Goal: Task Accomplishment & Management: Use online tool/utility

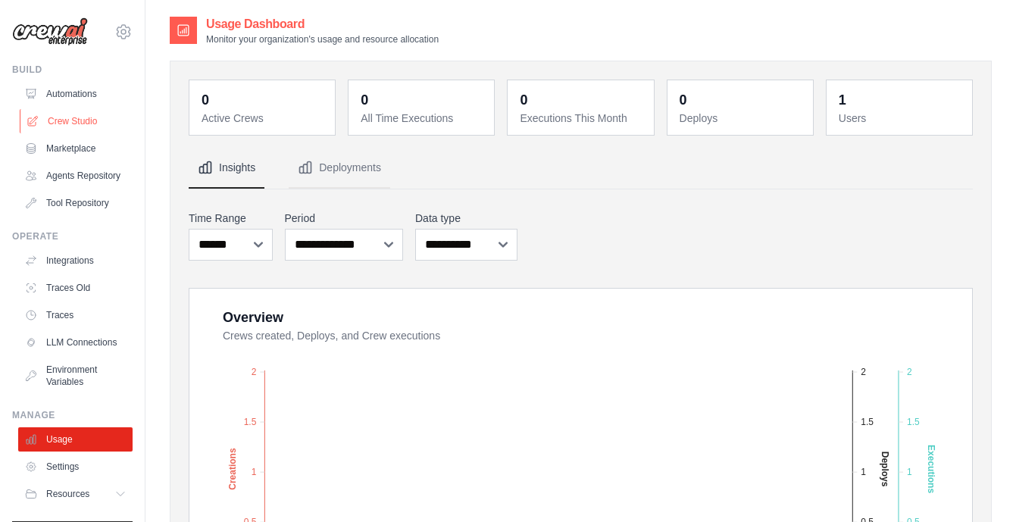
click at [76, 122] on link "Crew Studio" at bounding box center [77, 121] width 114 height 24
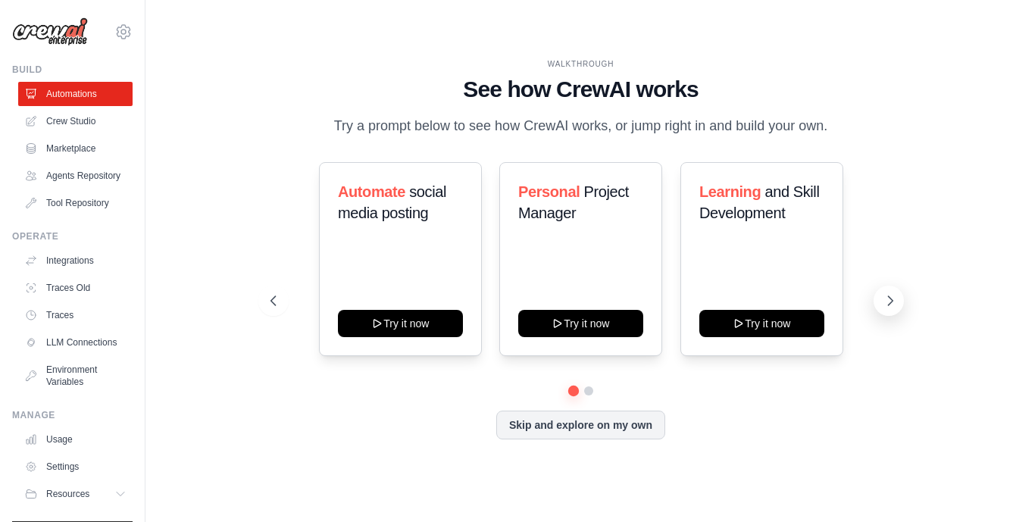
click at [886, 298] on icon at bounding box center [889, 300] width 15 height 15
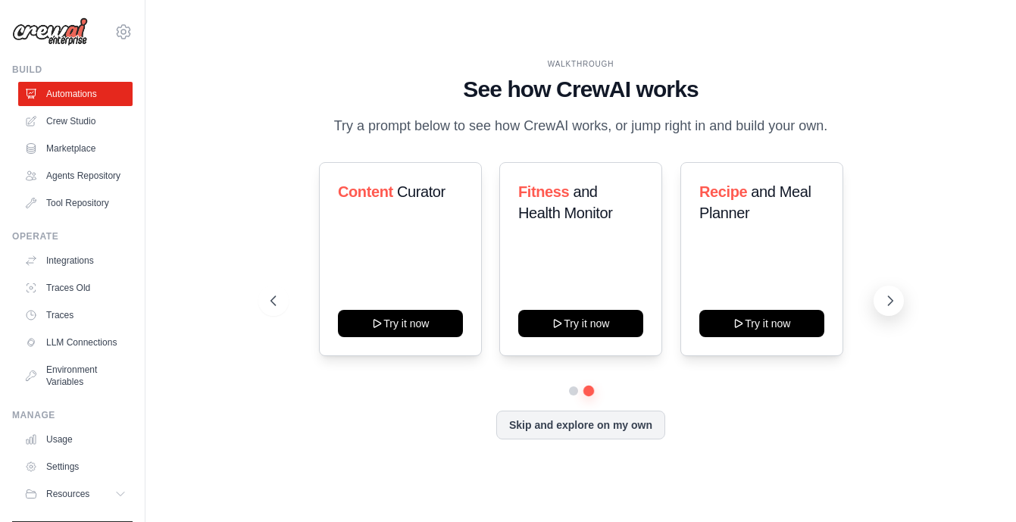
click at [890, 307] on icon at bounding box center [889, 300] width 15 height 15
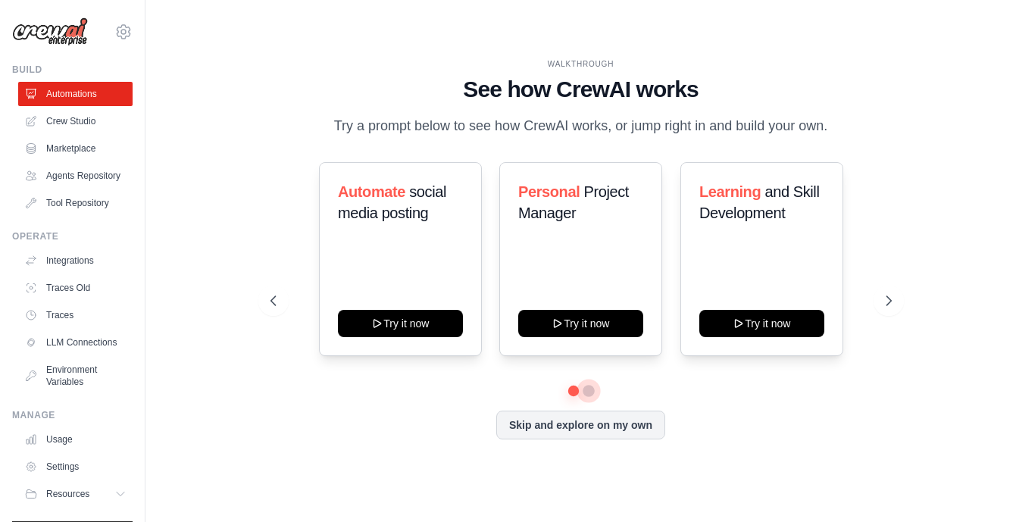
click at [589, 394] on button at bounding box center [587, 390] width 11 height 11
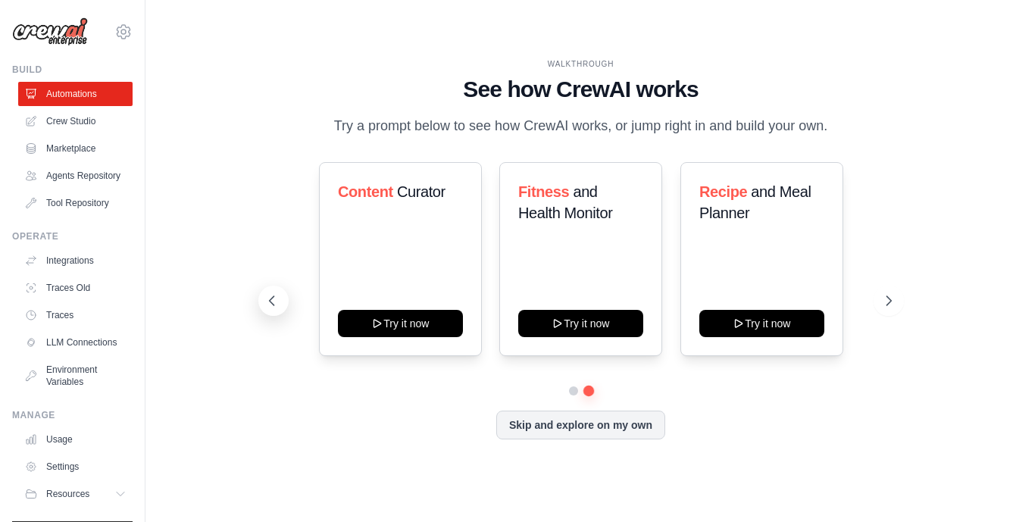
click at [276, 302] on icon at bounding box center [271, 300] width 15 height 15
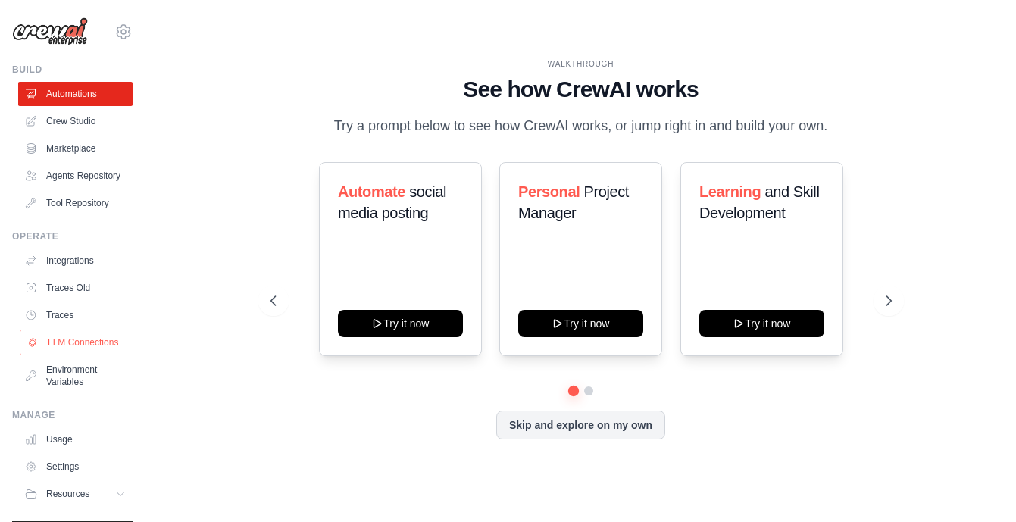
click at [101, 338] on link "LLM Connections" at bounding box center [77, 342] width 114 height 24
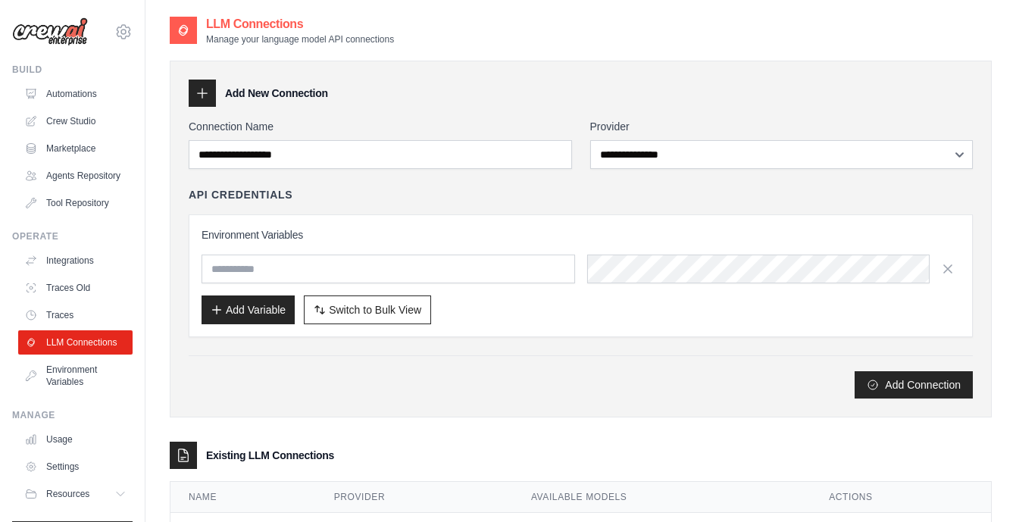
scroll to position [11, 0]
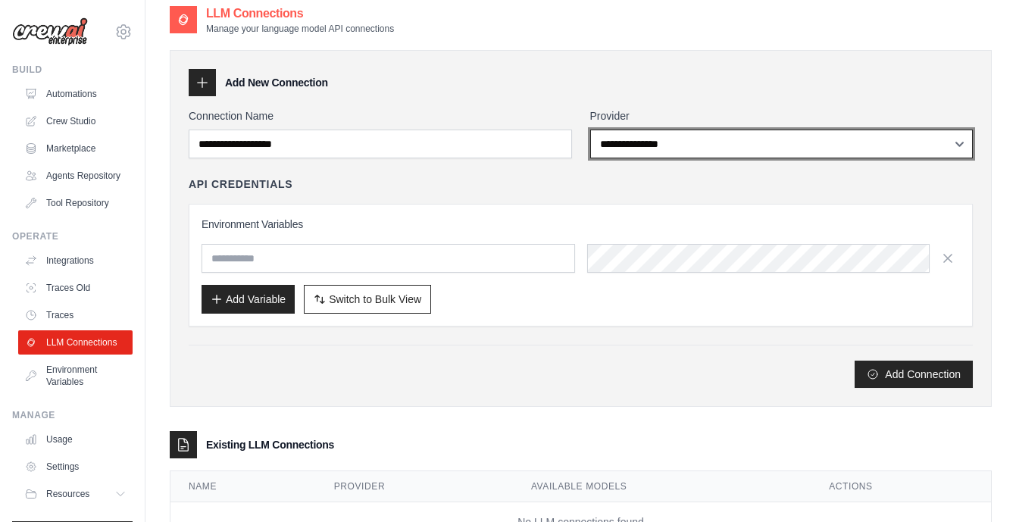
click at [669, 141] on select "**********" at bounding box center [781, 143] width 383 height 29
select select "******"
click at [590, 129] on select "**********" at bounding box center [781, 143] width 383 height 29
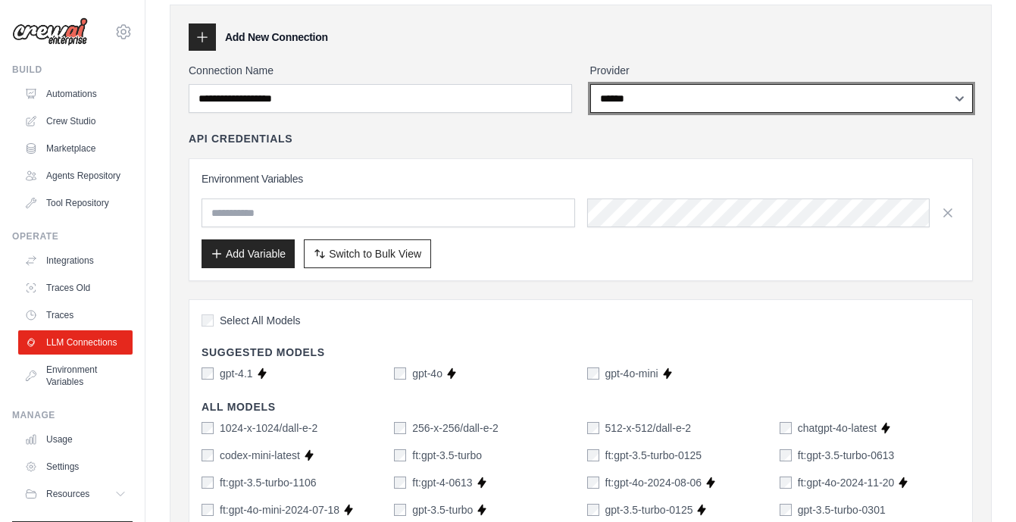
scroll to position [0, 0]
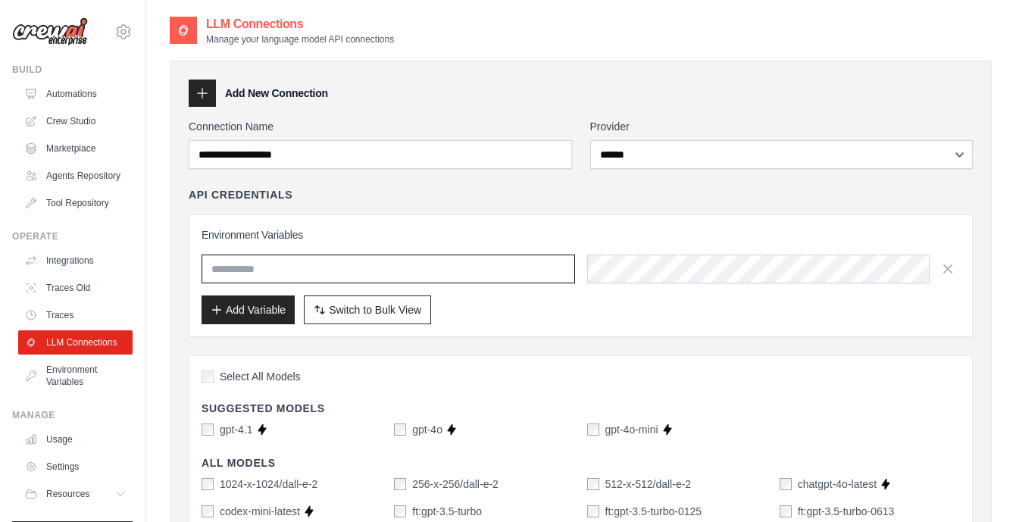
click at [457, 268] on input "text" at bounding box center [387, 268] width 373 height 29
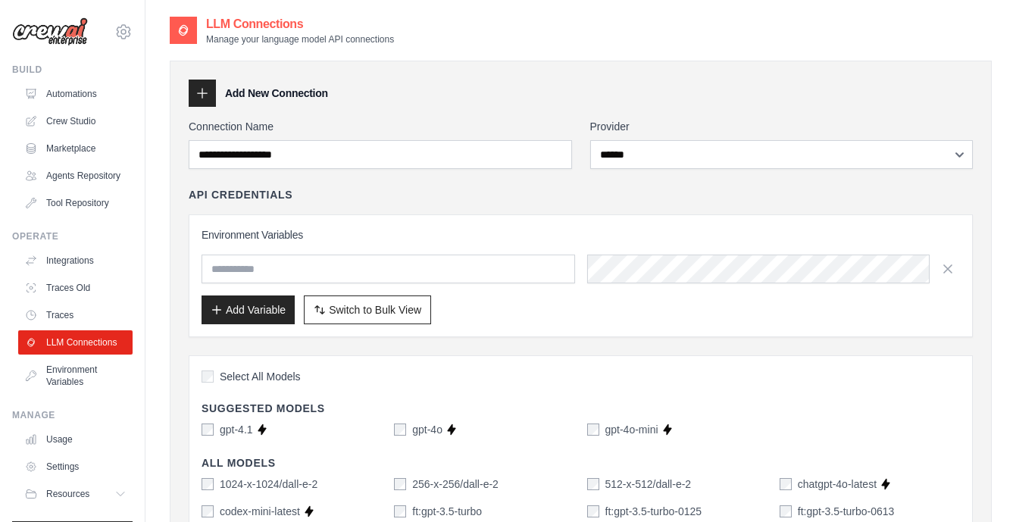
click at [457, 247] on div "Environment Variables Add Variable Switch to Bulk View Switch to Table View" at bounding box center [580, 275] width 758 height 97
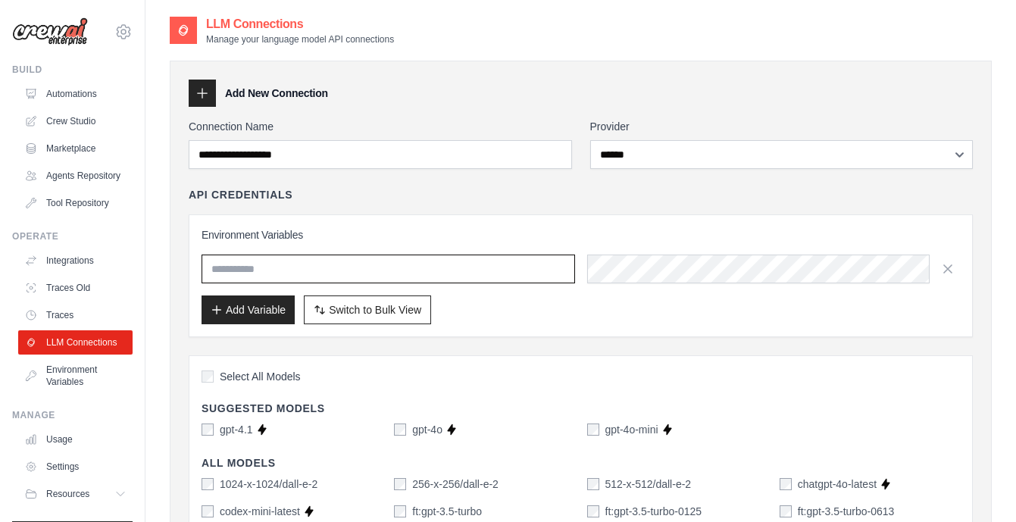
click at [302, 272] on input "text" at bounding box center [387, 268] width 373 height 29
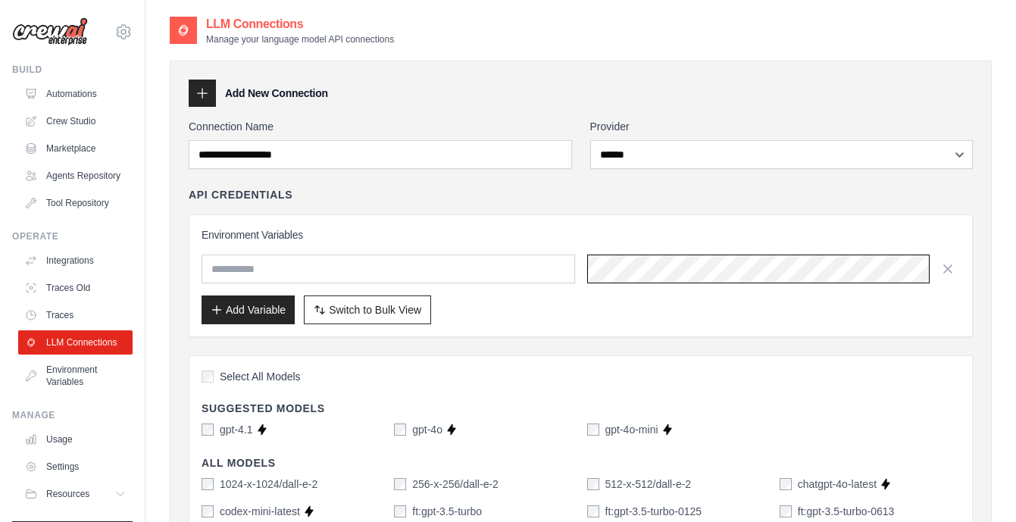
scroll to position [0, 723]
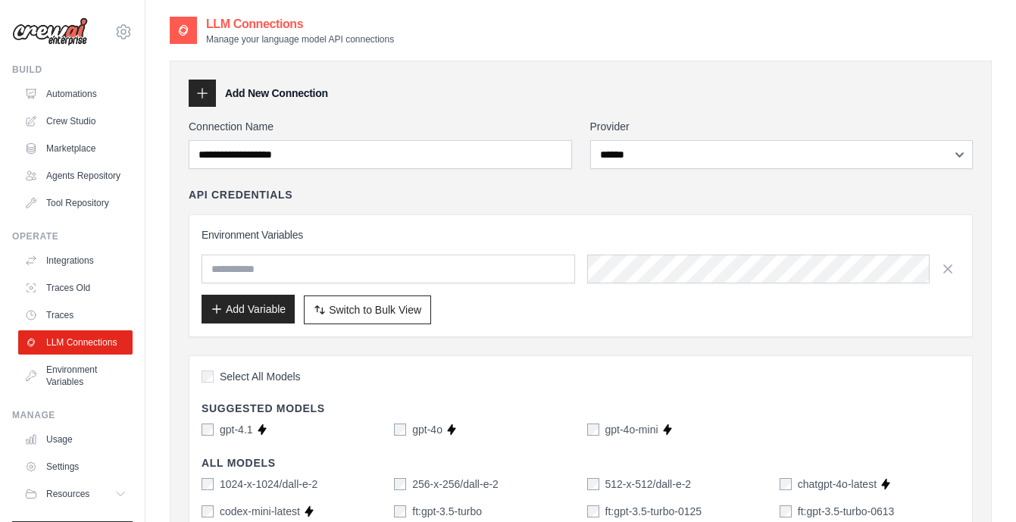
click at [281, 312] on button "Add Variable" at bounding box center [247, 309] width 93 height 29
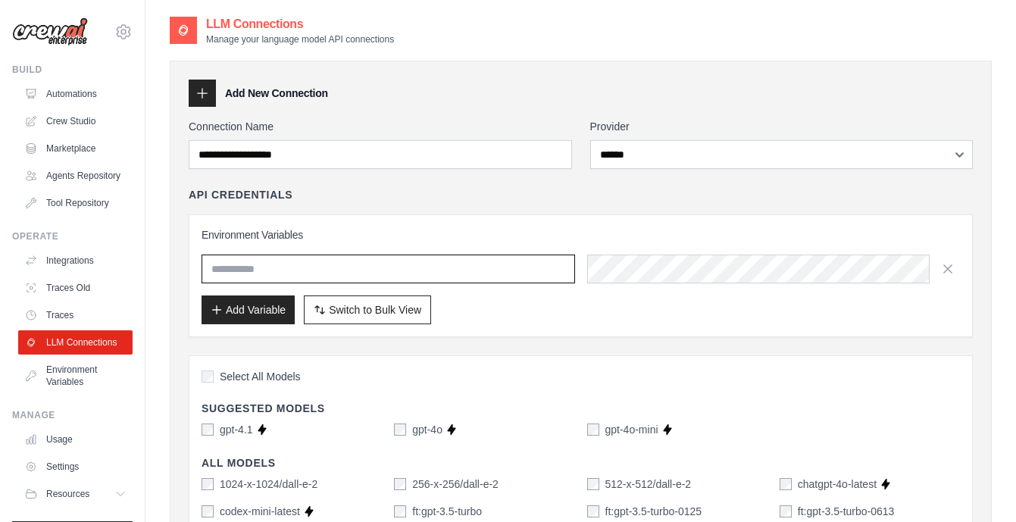
click at [369, 272] on input "text" at bounding box center [387, 268] width 373 height 29
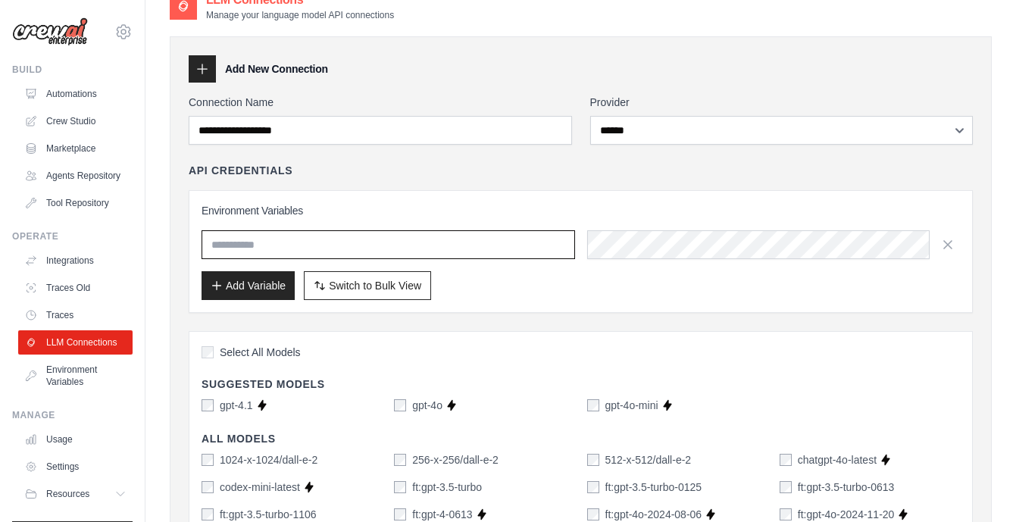
scroll to position [0, 0]
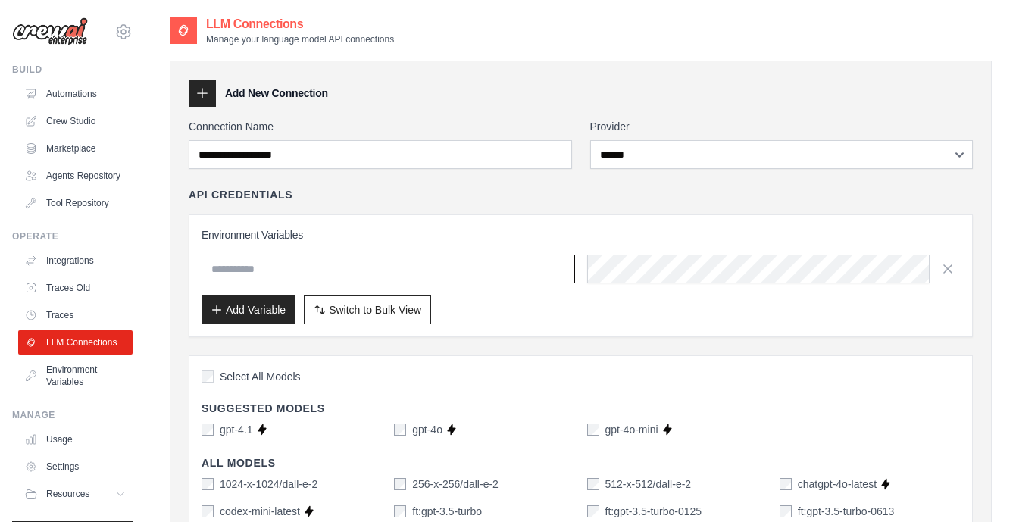
paste input "**********"
type input "**********"
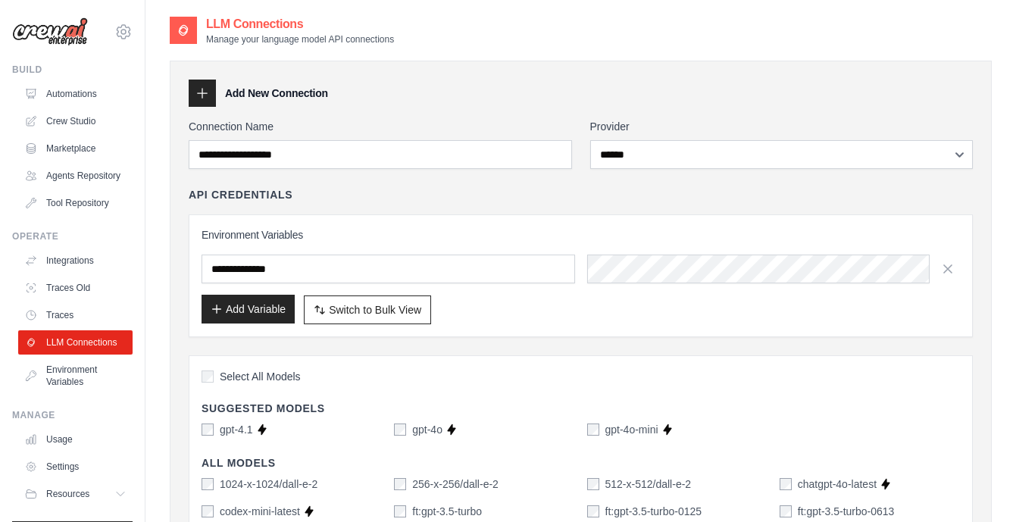
click at [260, 308] on button "Add Variable" at bounding box center [247, 309] width 93 height 29
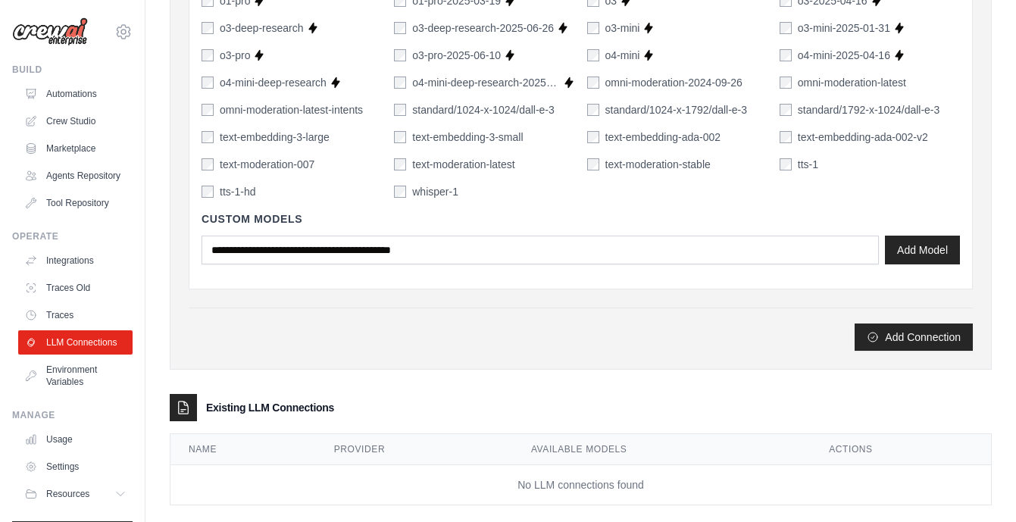
scroll to position [1150, 0]
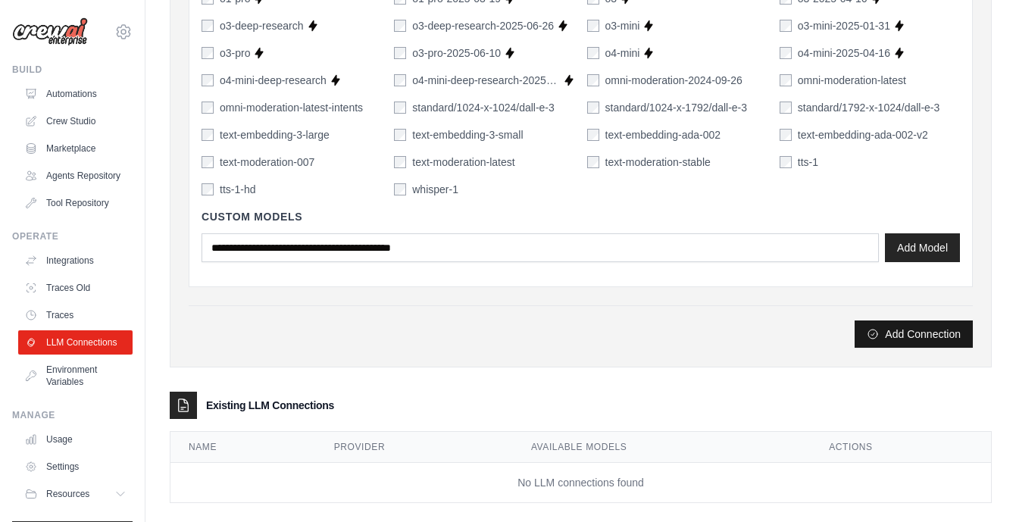
click at [931, 335] on button "Add Connection" at bounding box center [913, 333] width 118 height 27
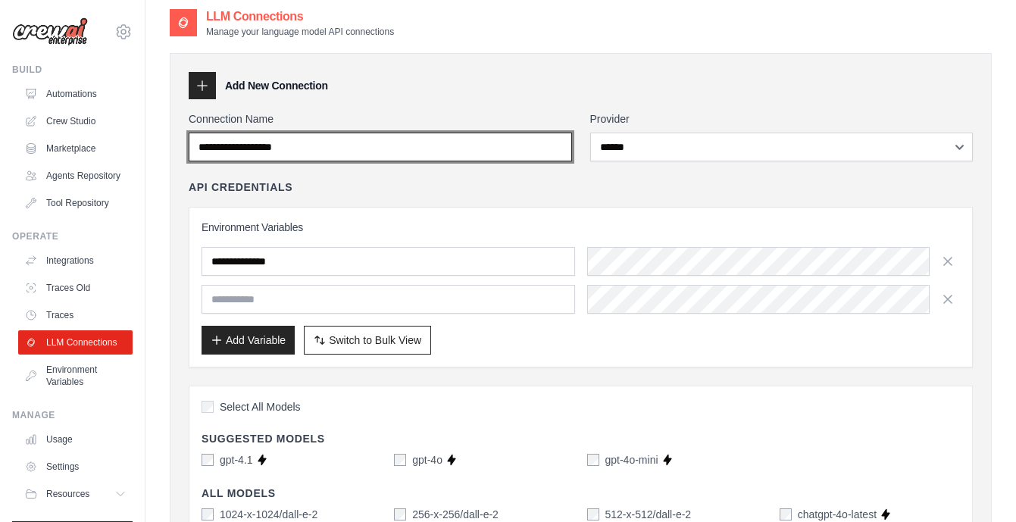
scroll to position [0, 0]
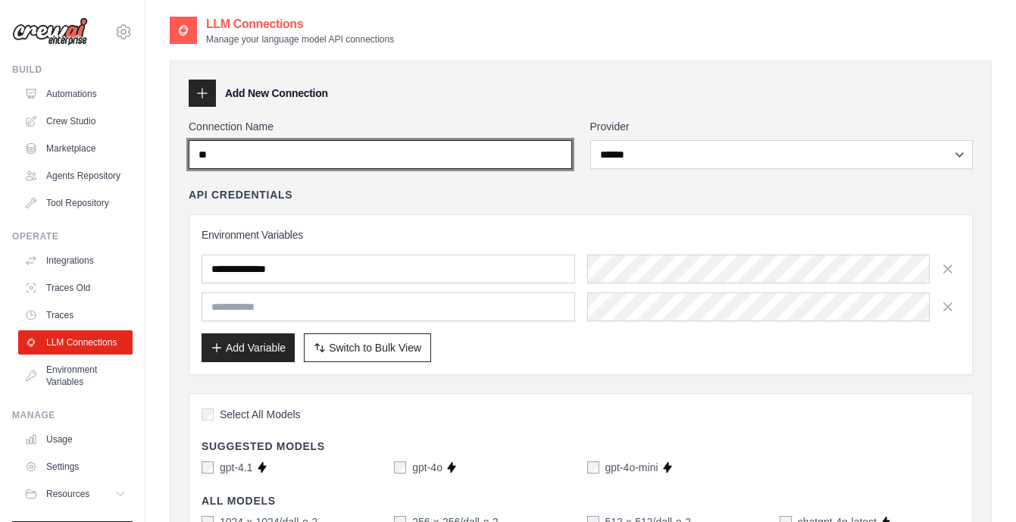
type input "*"
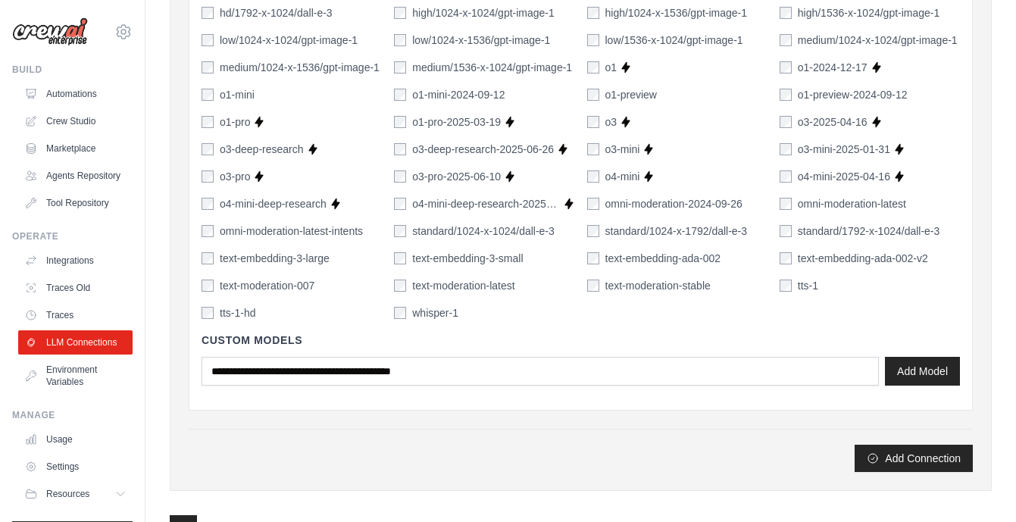
scroll to position [1031, 0]
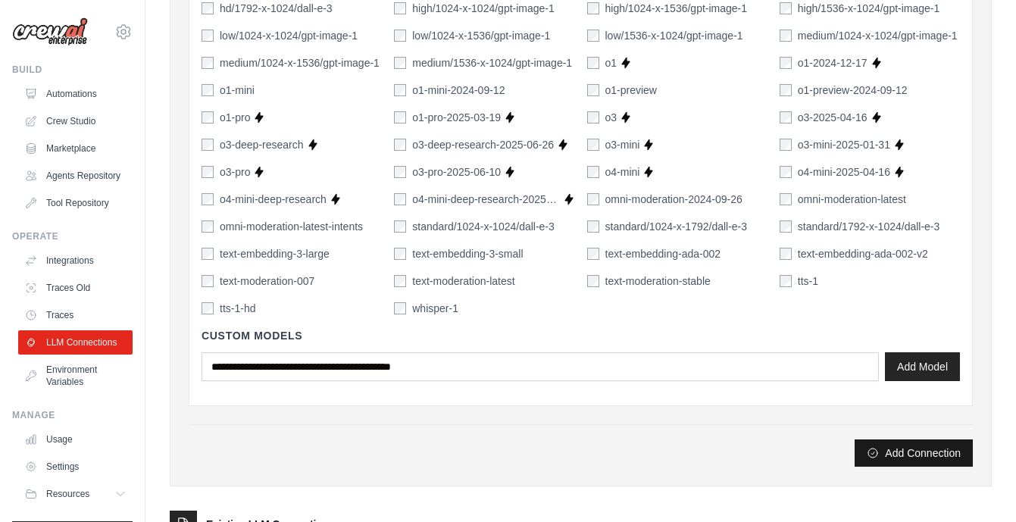
type input "**********"
click at [913, 453] on button "Add Connection" at bounding box center [913, 452] width 118 height 27
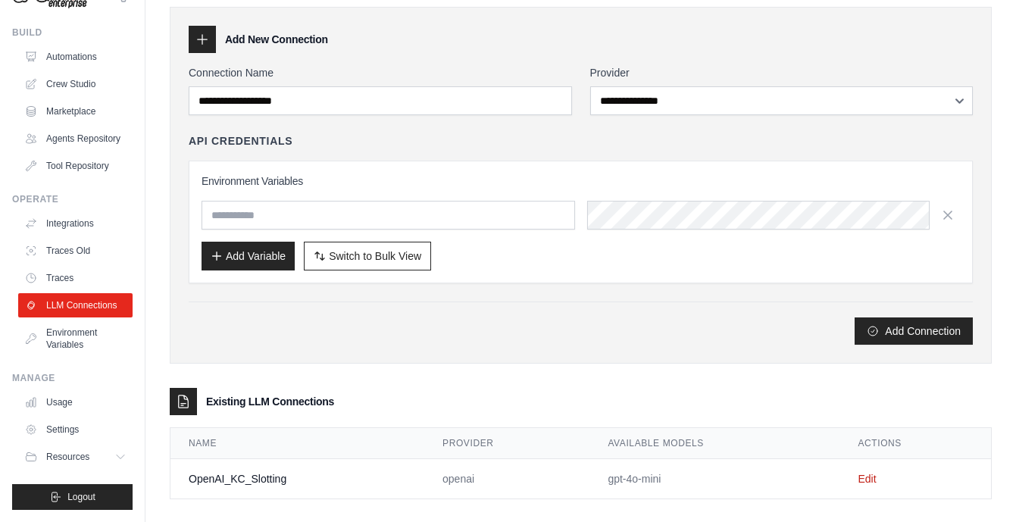
scroll to position [100, 0]
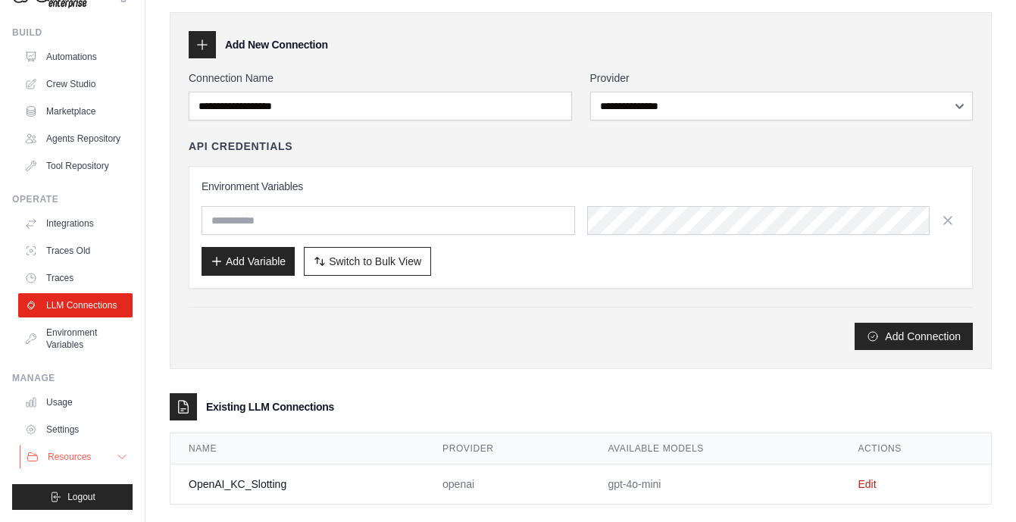
click at [67, 462] on span "Resources" at bounding box center [69, 457] width 43 height 12
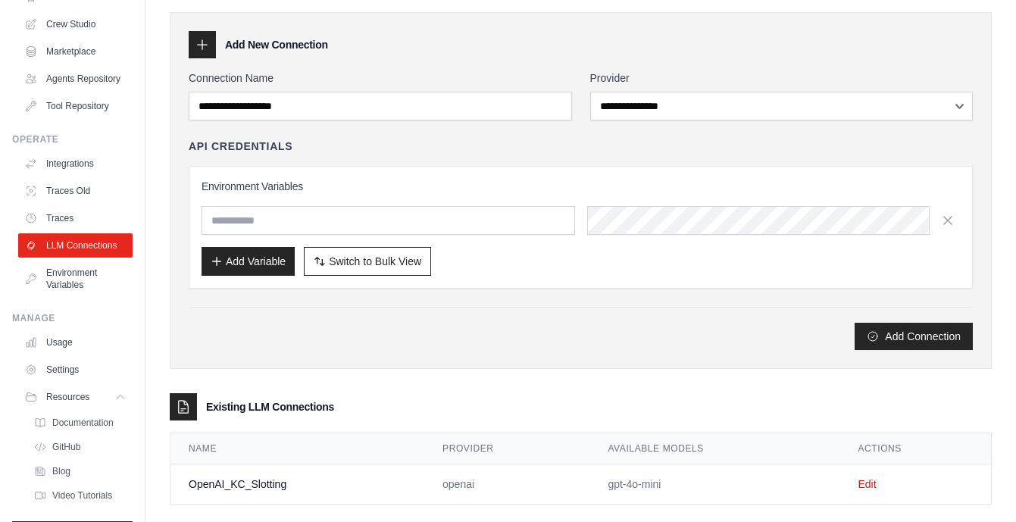
scroll to position [86, 0]
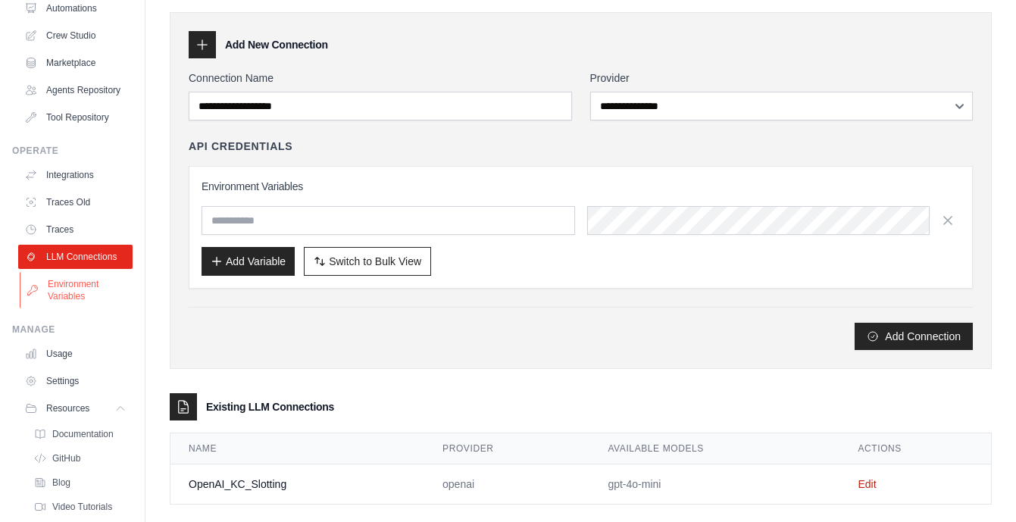
click at [71, 288] on link "Environment Variables" at bounding box center [77, 290] width 114 height 36
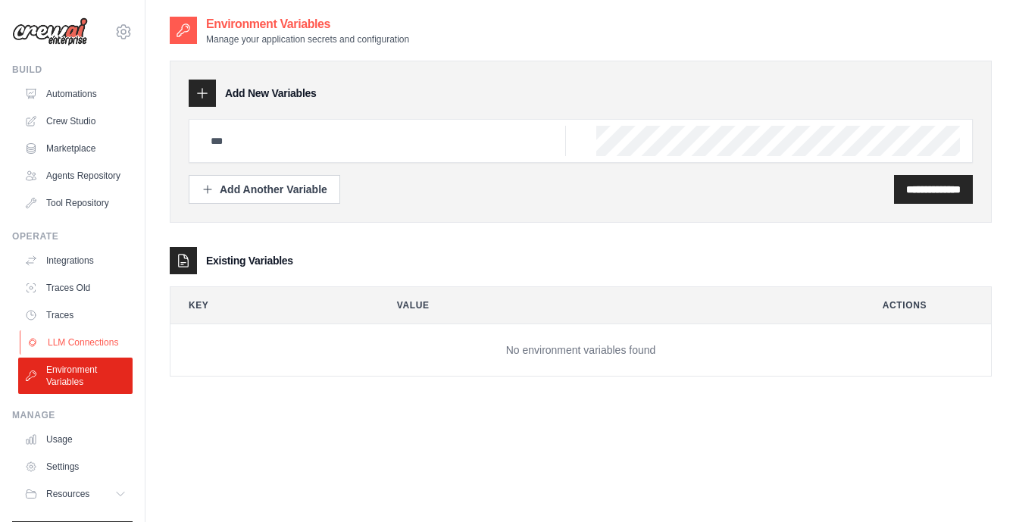
click at [81, 348] on link "LLM Connections" at bounding box center [77, 342] width 114 height 24
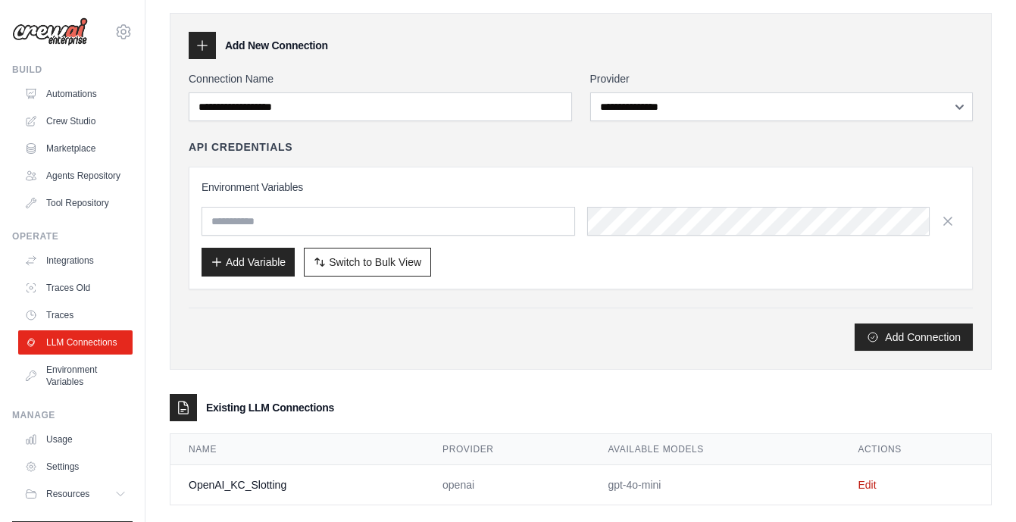
scroll to position [30, 0]
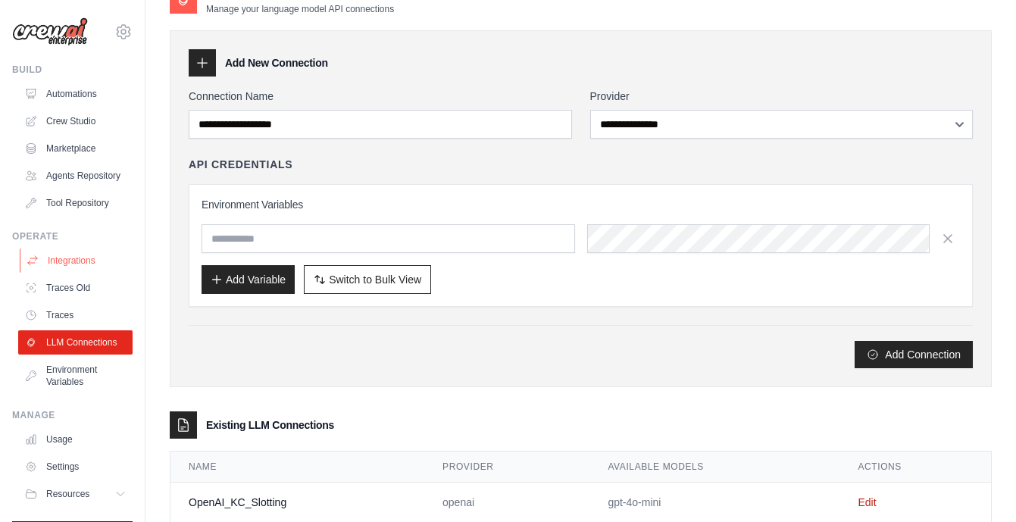
click at [79, 265] on link "Integrations" at bounding box center [77, 260] width 114 height 24
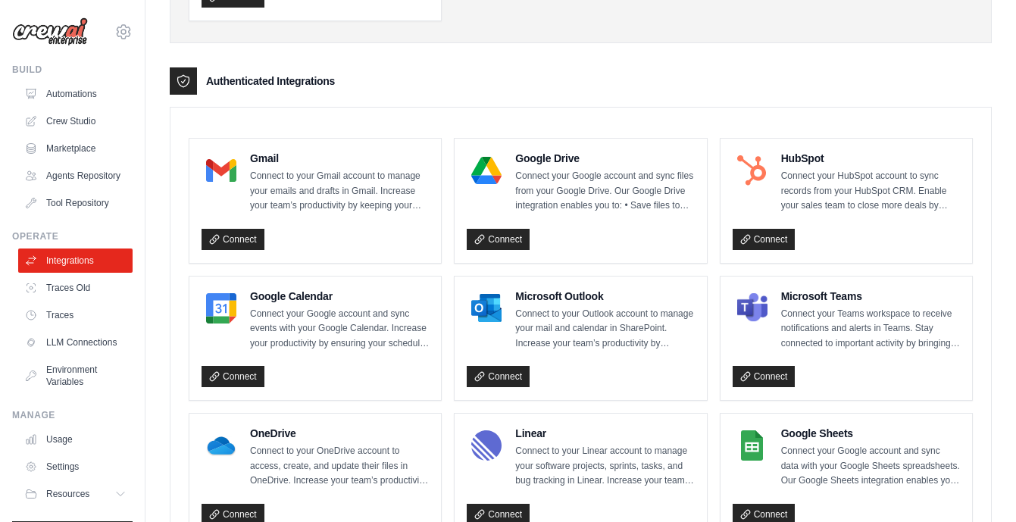
scroll to position [312, 0]
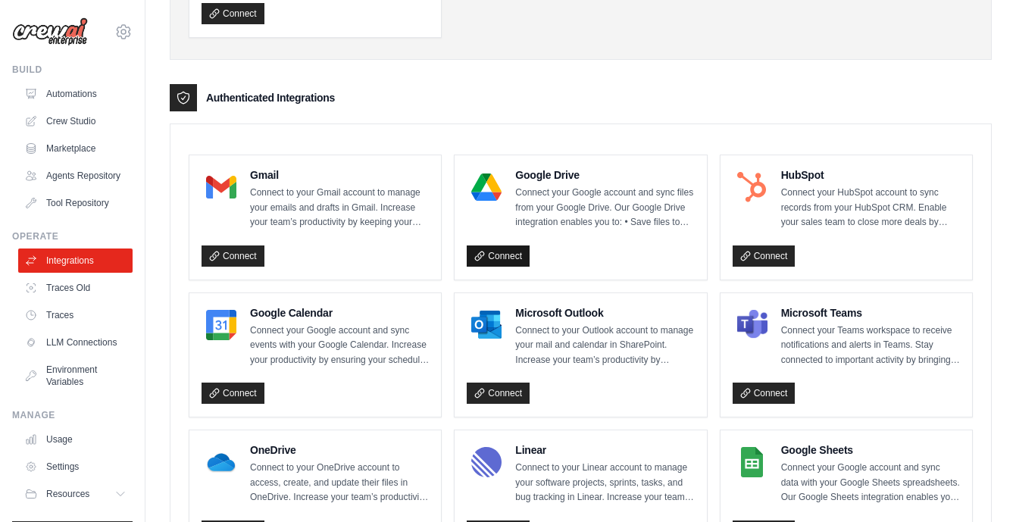
click at [501, 261] on link "Connect" at bounding box center [497, 255] width 63 height 21
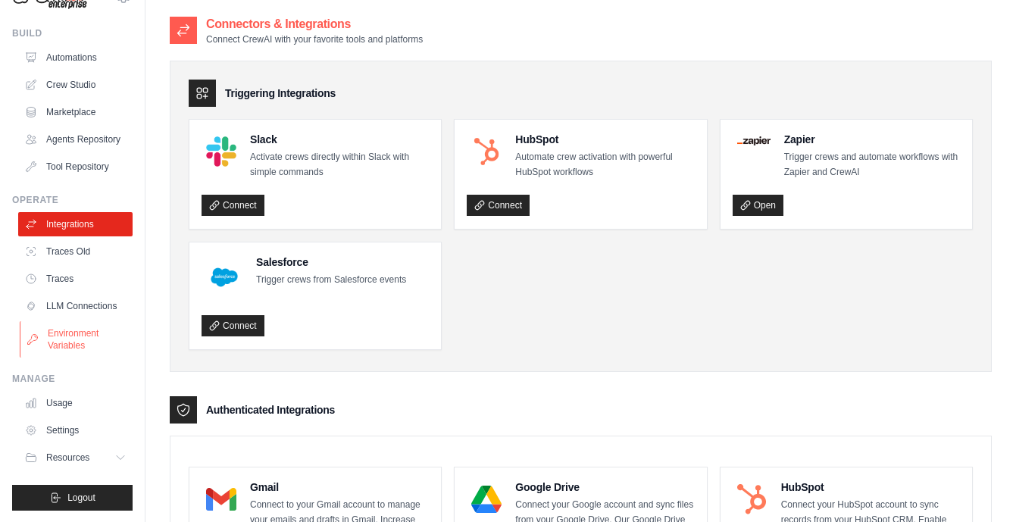
scroll to position [37, 0]
click at [59, 425] on link "Settings" at bounding box center [77, 429] width 114 height 24
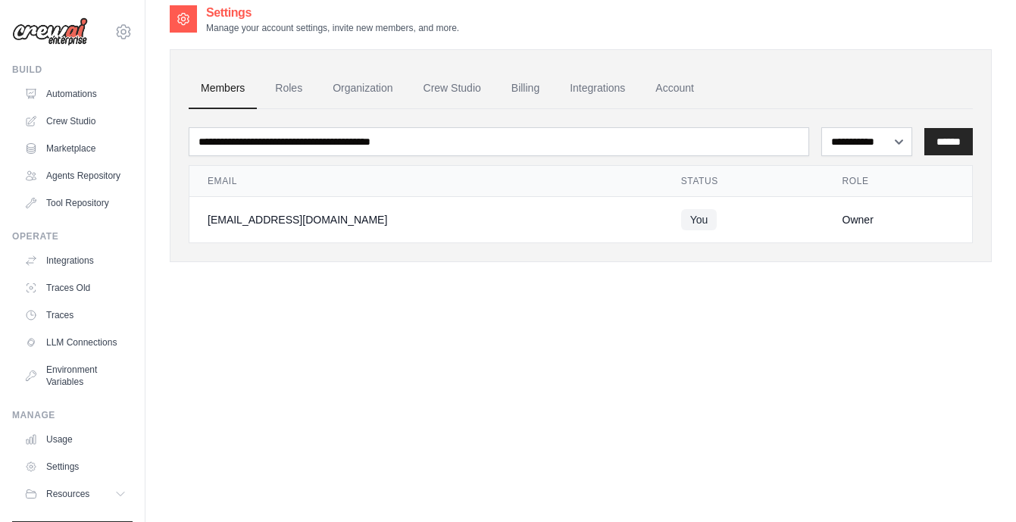
scroll to position [14, 0]
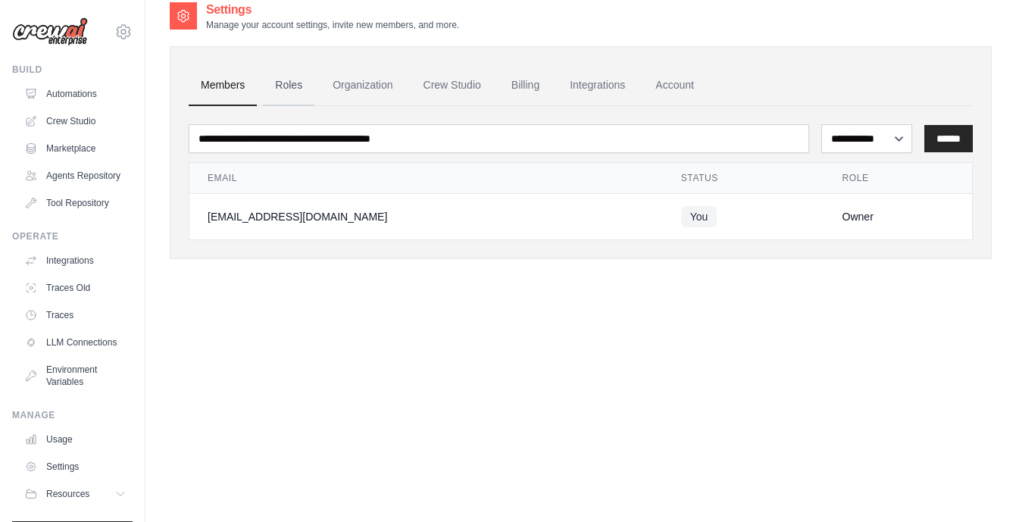
click at [300, 84] on link "Roles" at bounding box center [288, 85] width 51 height 41
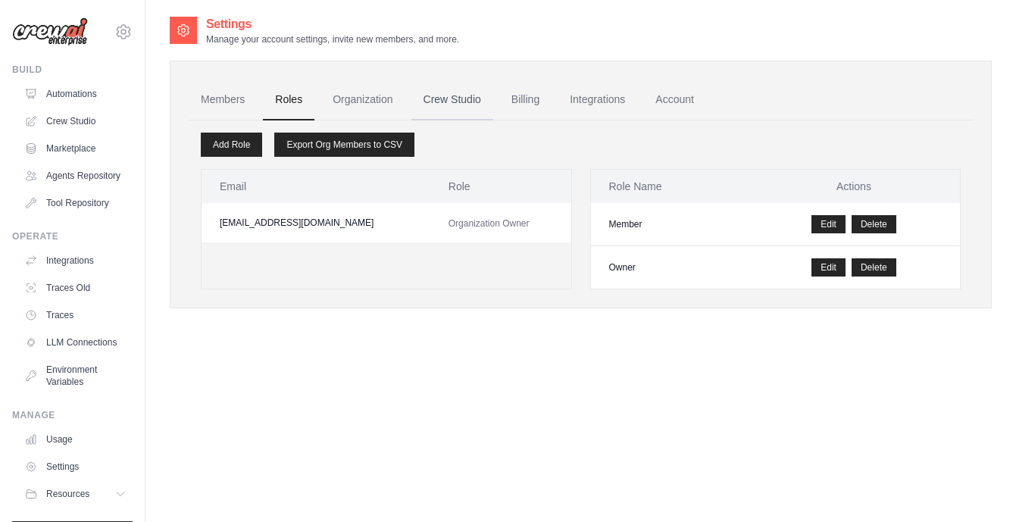
click at [445, 96] on link "Crew Studio" at bounding box center [452, 100] width 82 height 41
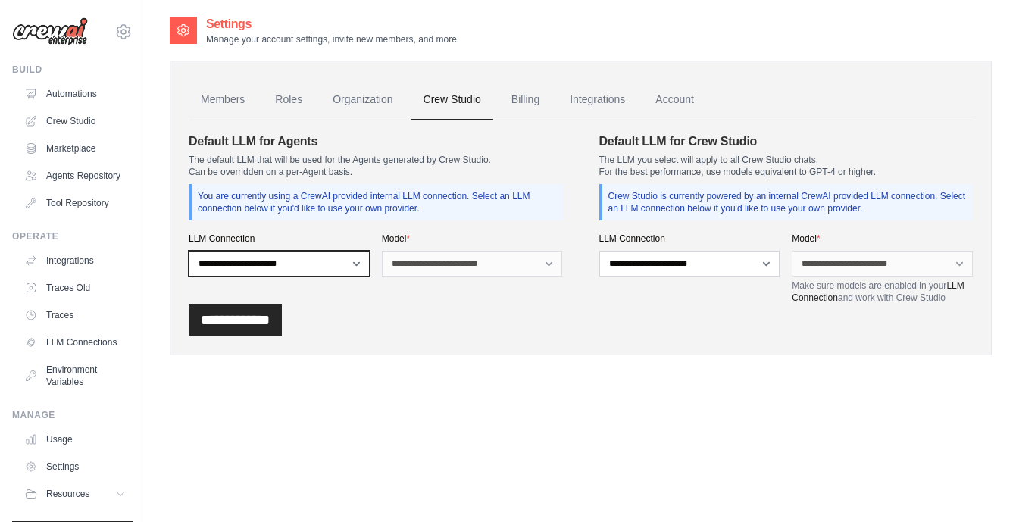
click at [359, 264] on select "**********" at bounding box center [279, 264] width 181 height 26
select select "******"
click at [189, 251] on select "**********" at bounding box center [279, 264] width 181 height 26
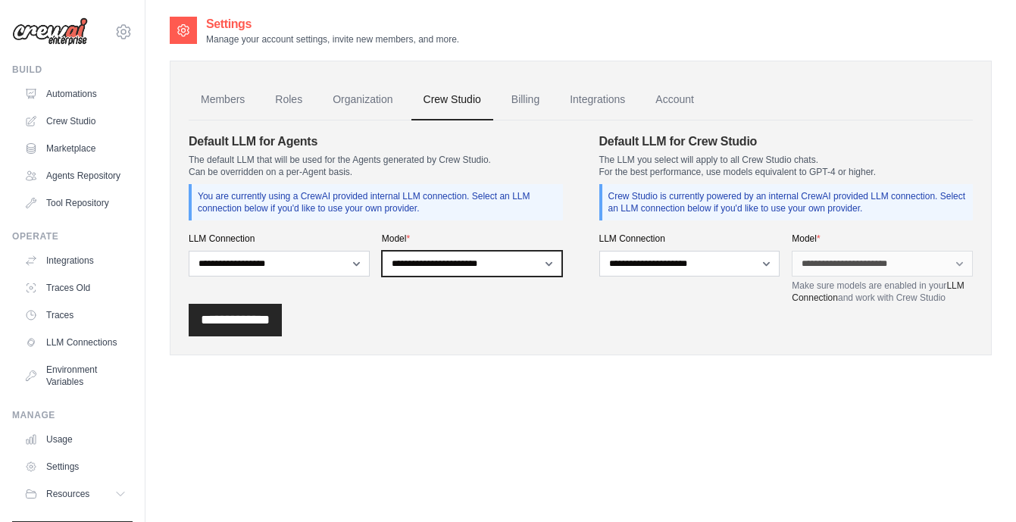
click at [547, 266] on select "**********" at bounding box center [472, 264] width 181 height 26
select select "**********"
click at [382, 251] on select "**********" at bounding box center [472, 264] width 181 height 26
click at [254, 317] on input "**********" at bounding box center [235, 320] width 93 height 33
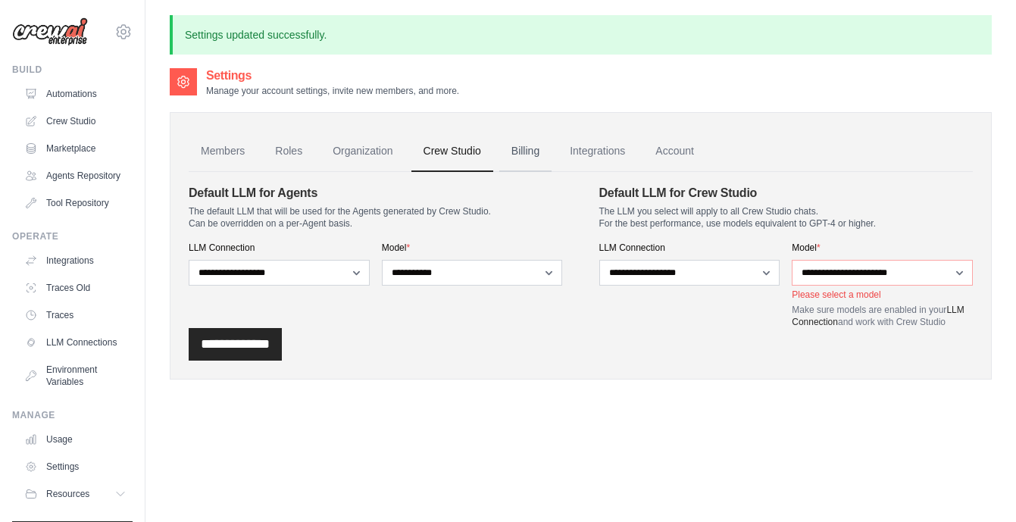
click at [535, 154] on link "Billing" at bounding box center [525, 151] width 52 height 41
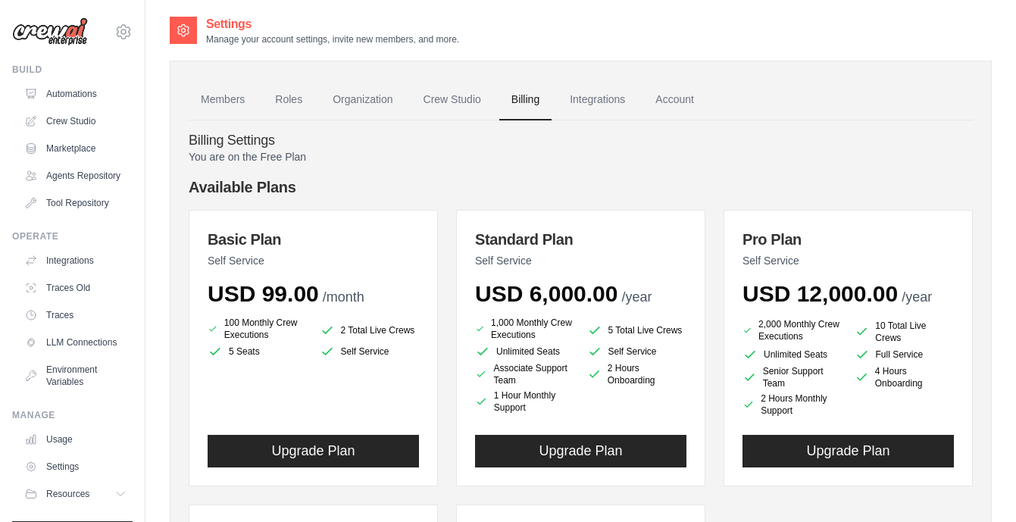
click at [287, 161] on p "You are on the Free Plan" at bounding box center [581, 156] width 784 height 15
click at [92, 204] on link "Tool Repository" at bounding box center [77, 203] width 114 height 24
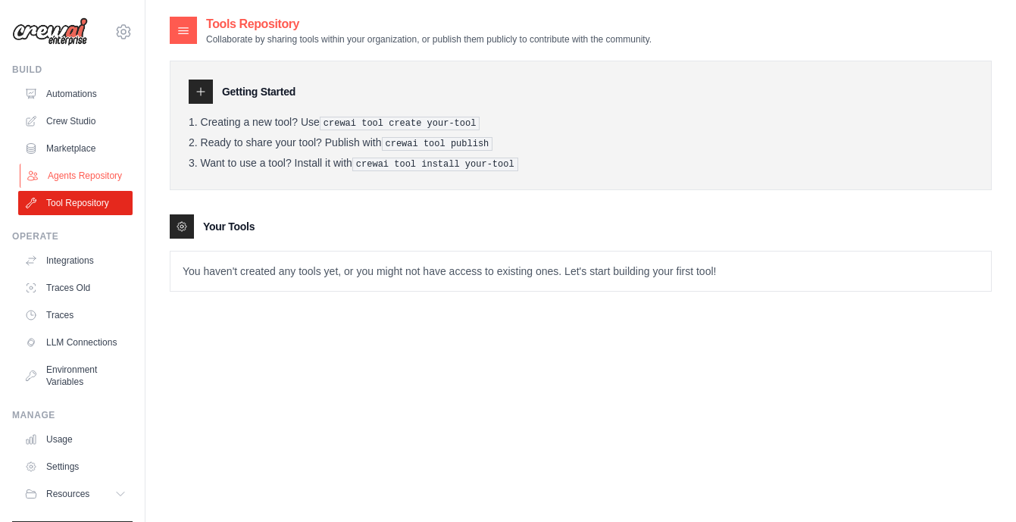
click at [98, 176] on link "Agents Repository" at bounding box center [77, 176] width 114 height 24
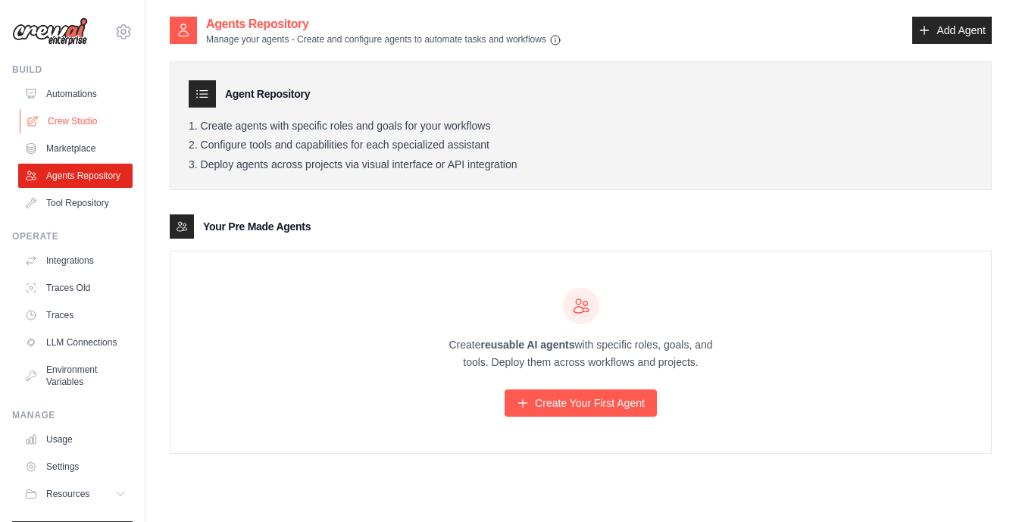
click at [57, 128] on link "Crew Studio" at bounding box center [77, 121] width 114 height 24
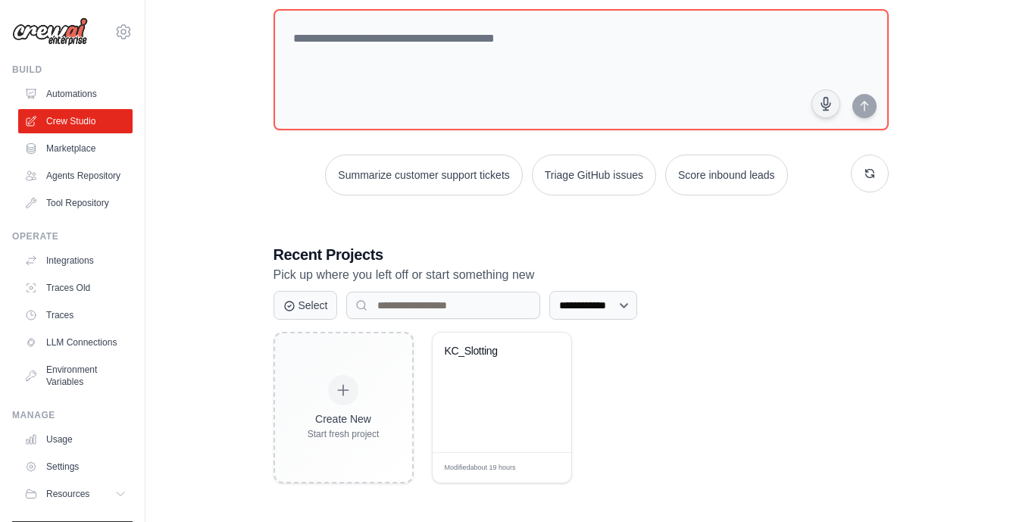
scroll to position [76, 0]
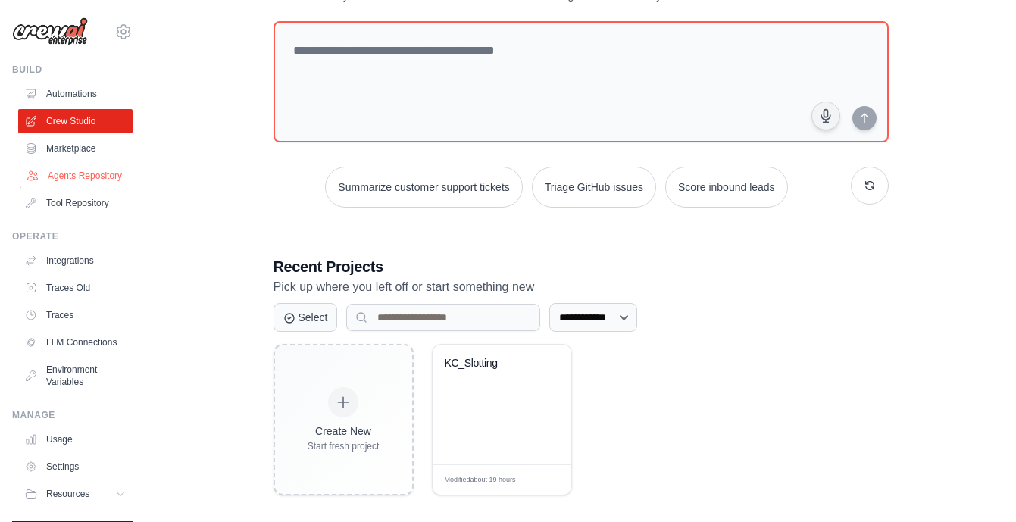
click at [102, 173] on link "Agents Repository" at bounding box center [77, 176] width 114 height 24
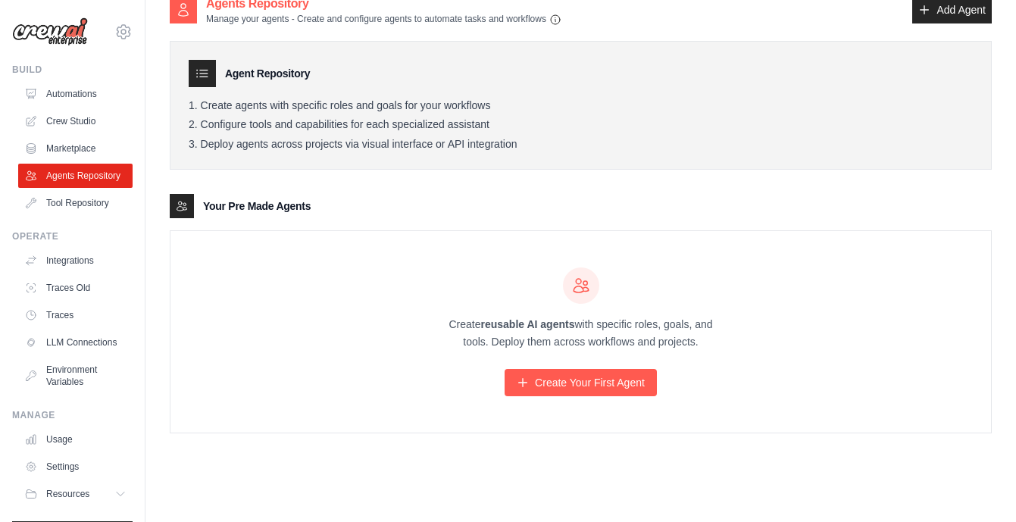
scroll to position [28, 0]
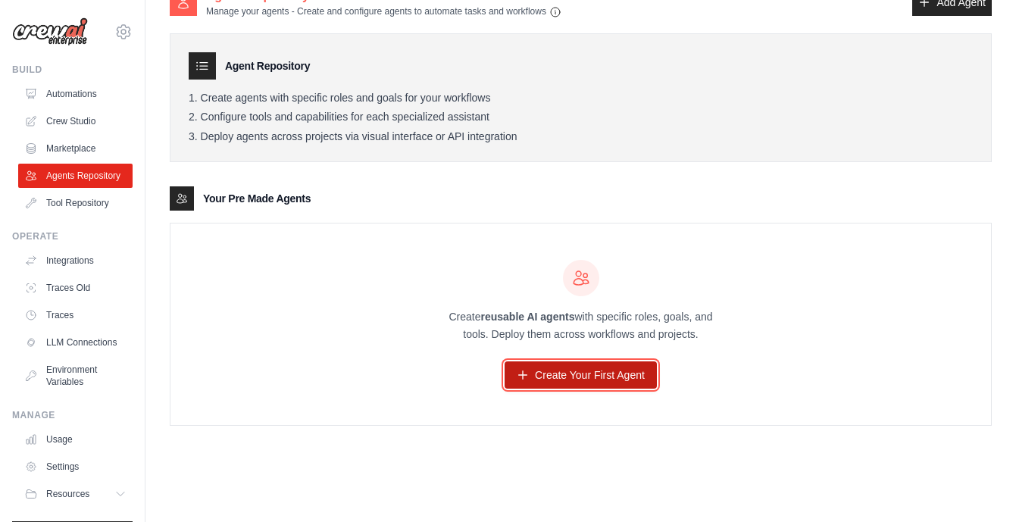
click at [576, 377] on link "Create Your First Agent" at bounding box center [580, 374] width 152 height 27
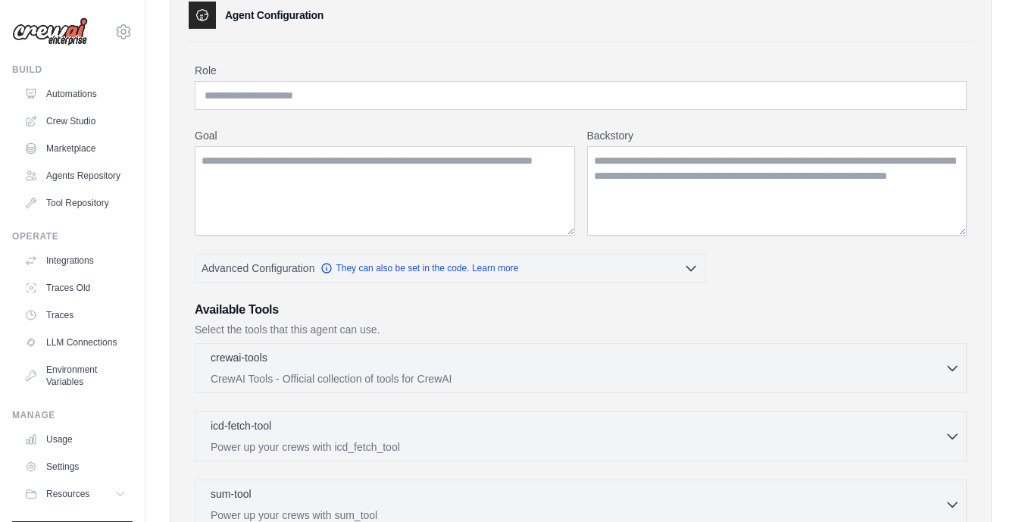
scroll to position [84, 0]
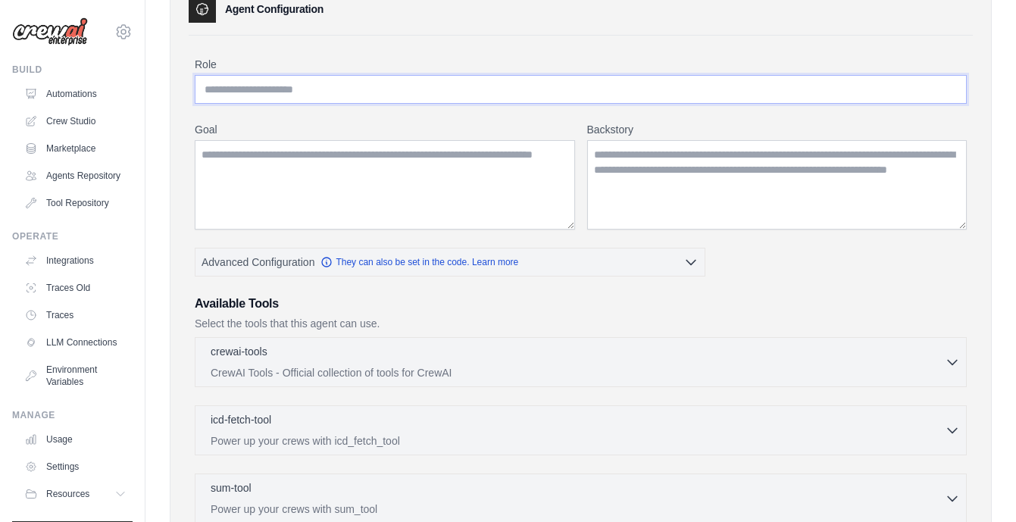
click at [264, 86] on input "Role" at bounding box center [581, 89] width 772 height 29
type input "*"
type input "**********"
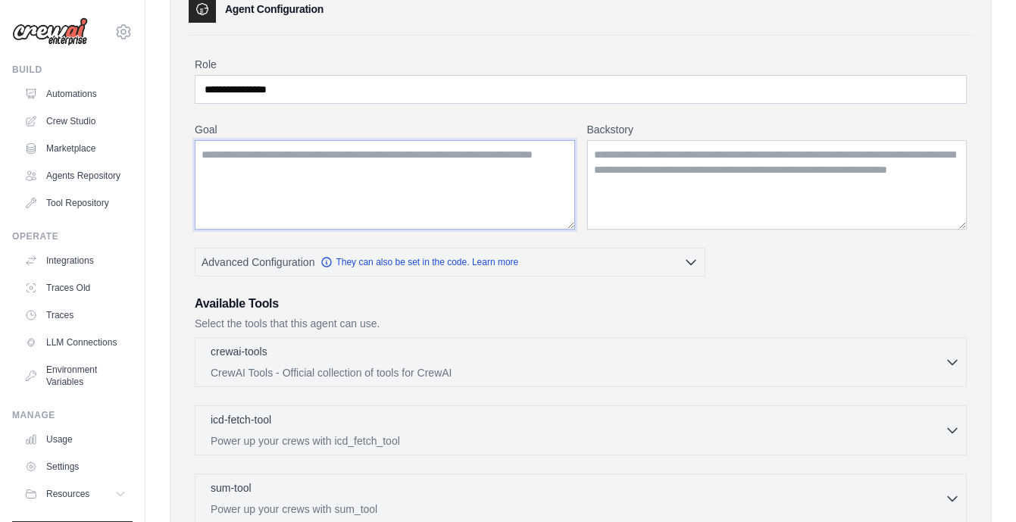
click at [265, 161] on textarea "Goal" at bounding box center [385, 184] width 380 height 89
type textarea "*"
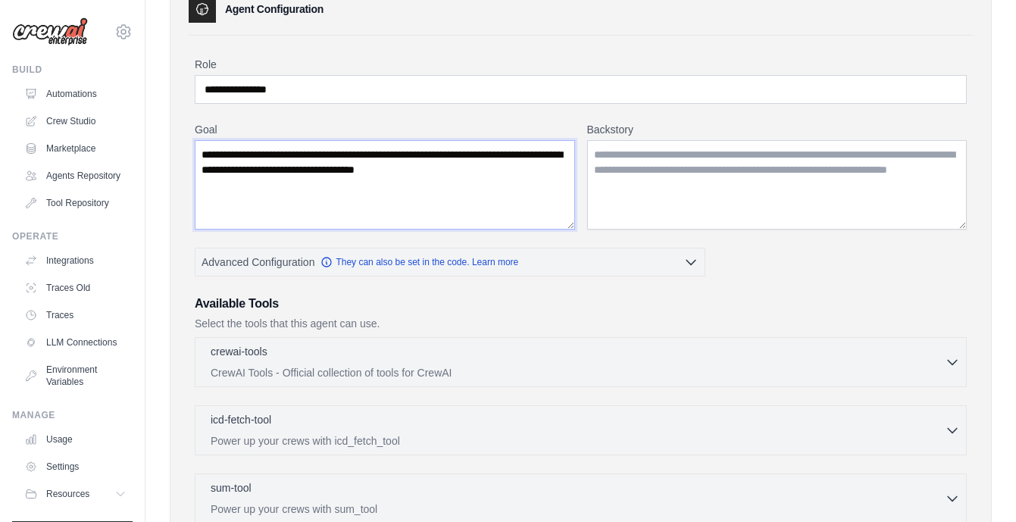
type textarea "**********"
click at [619, 163] on textarea "Backstory" at bounding box center [777, 184] width 380 height 89
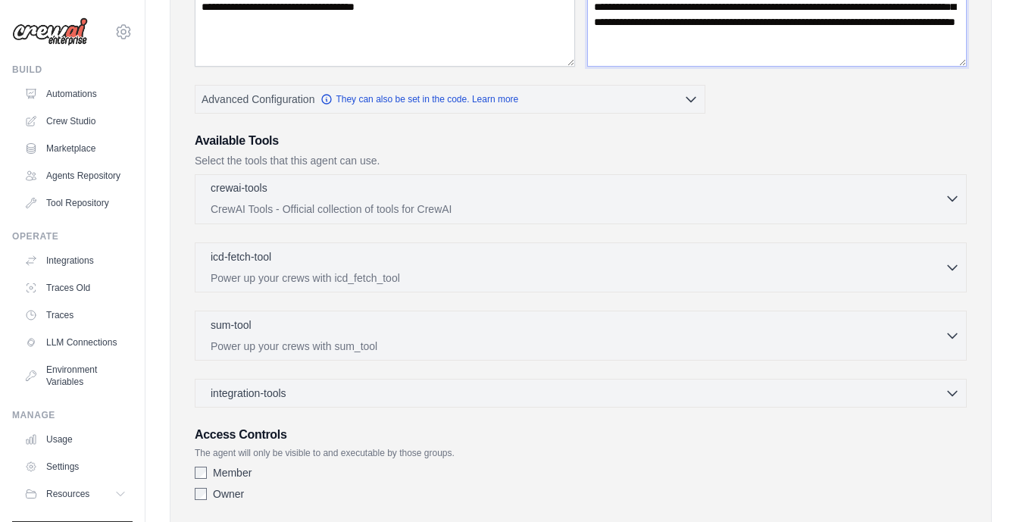
scroll to position [259, 0]
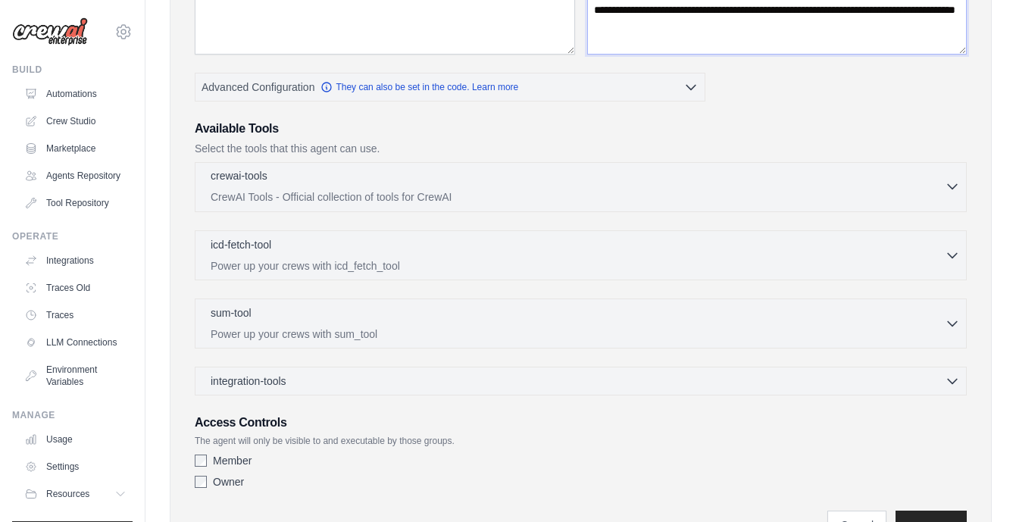
type textarea "**********"
click at [947, 186] on icon "button" at bounding box center [951, 186] width 15 height 15
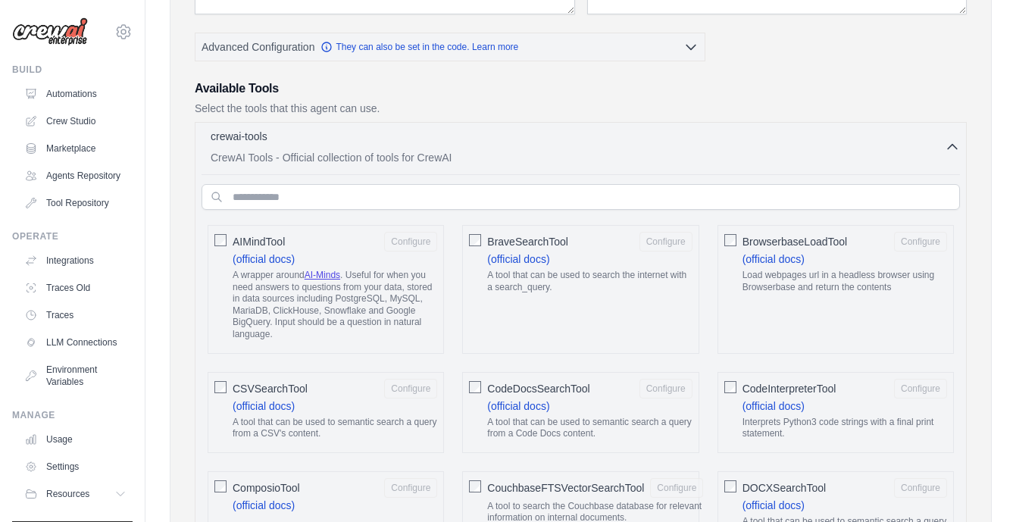
scroll to position [295, 0]
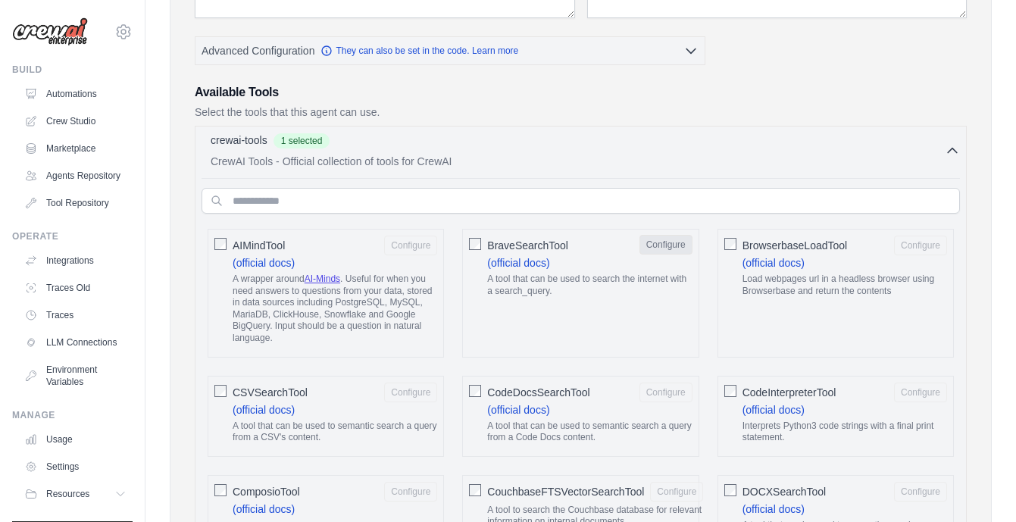
click at [661, 246] on button "Configure" at bounding box center [665, 245] width 53 height 20
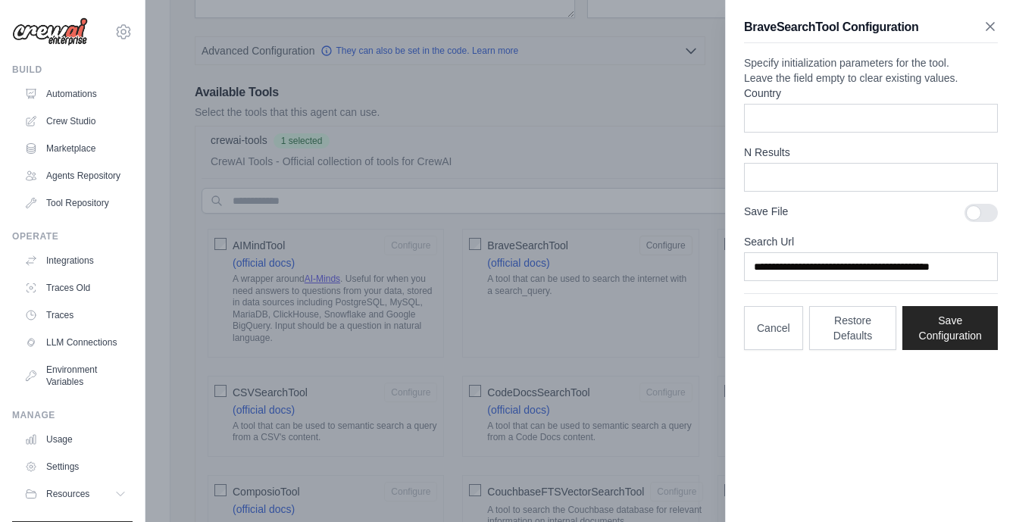
click at [990, 27] on icon "button" at bounding box center [990, 27] width 8 height 8
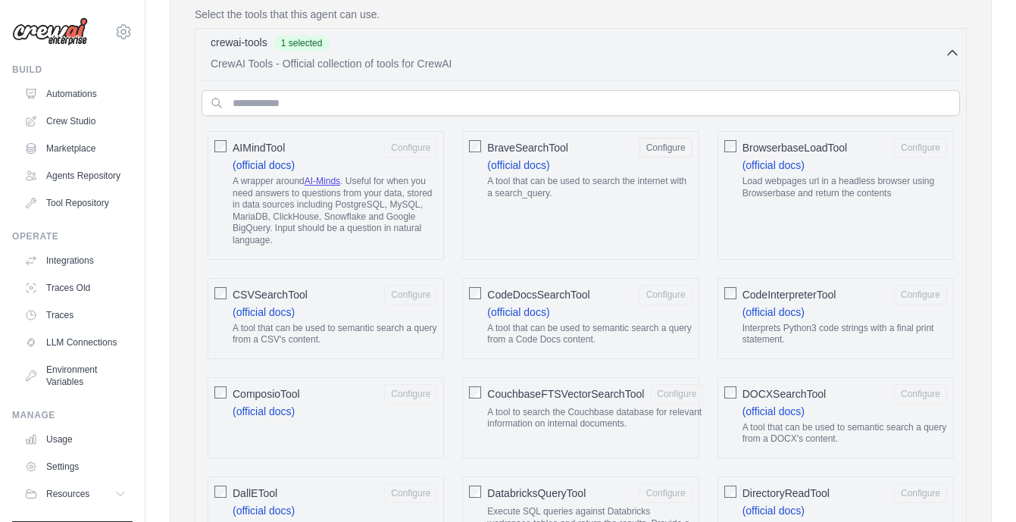
scroll to position [395, 0]
click at [926, 145] on button "Configure" at bounding box center [920, 146] width 53 height 20
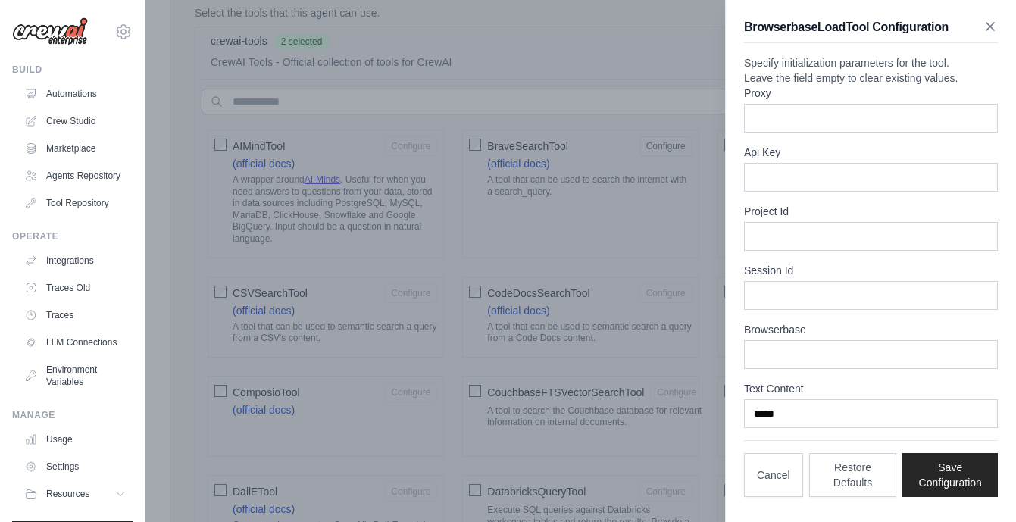
click at [989, 23] on icon "button" at bounding box center [989, 26] width 15 height 15
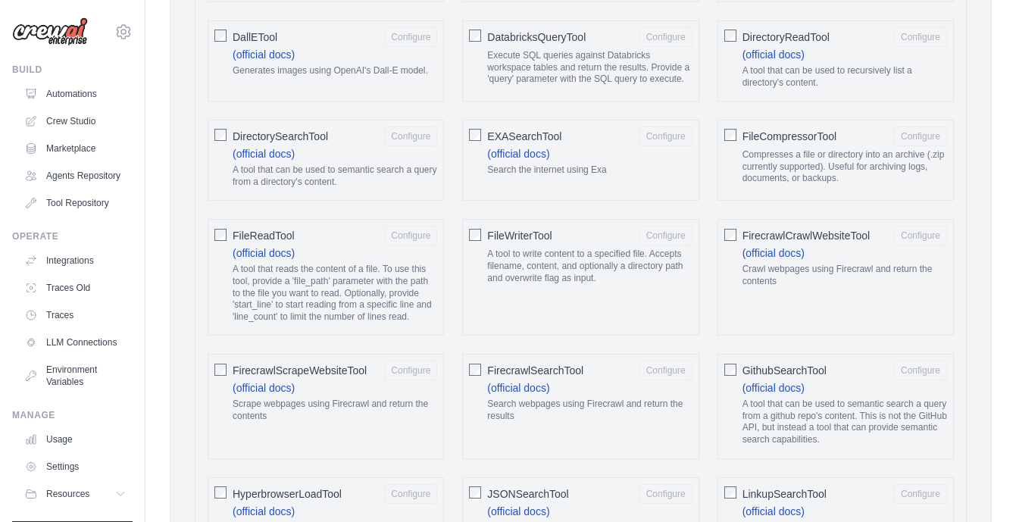
scroll to position [858, 0]
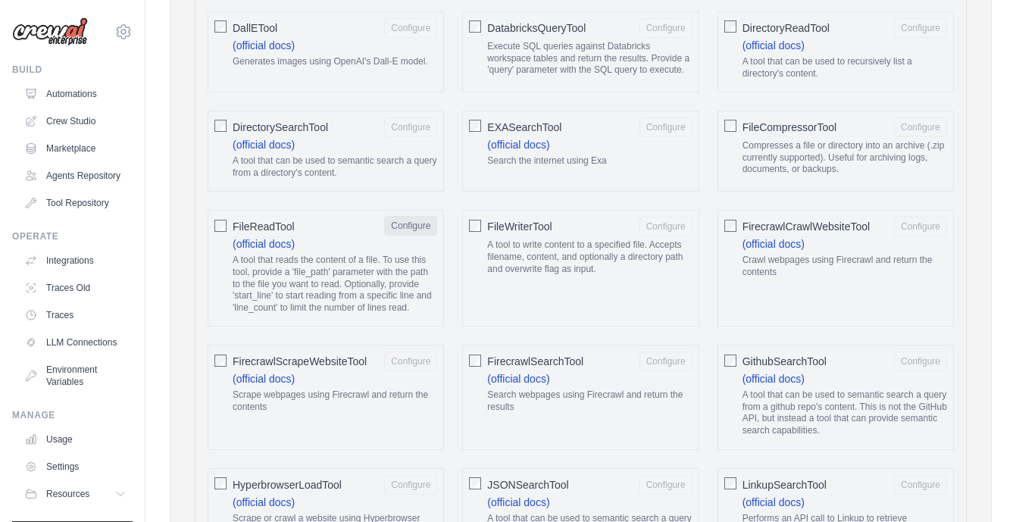
click at [418, 228] on button "Configure" at bounding box center [410, 226] width 53 height 20
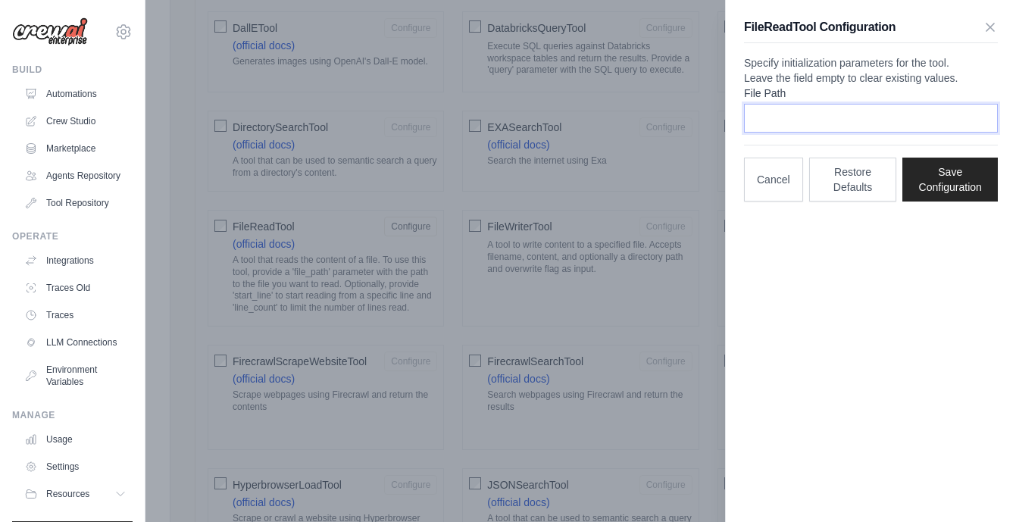
click at [791, 133] on input "File Path" at bounding box center [871, 118] width 254 height 29
click at [987, 28] on icon "button" at bounding box center [990, 27] width 8 height 8
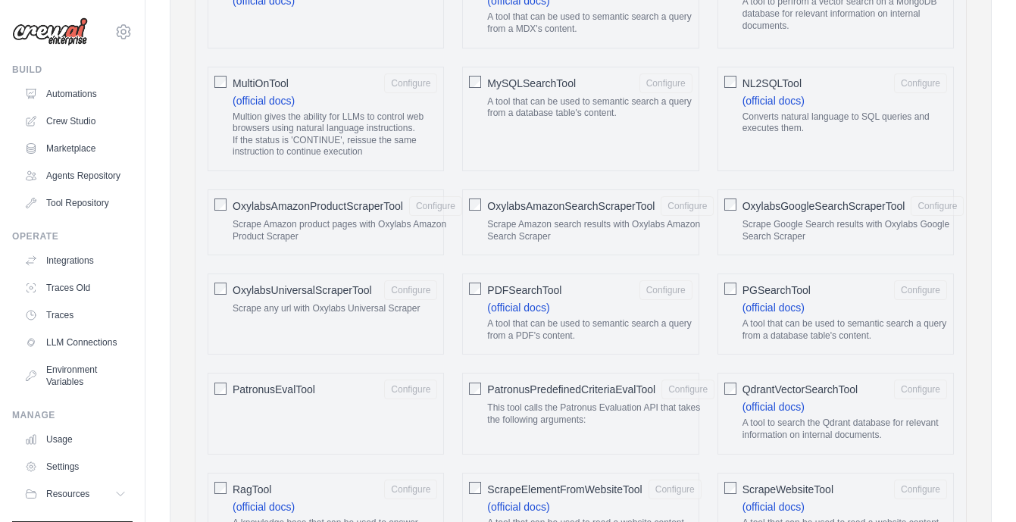
scroll to position [1474, 0]
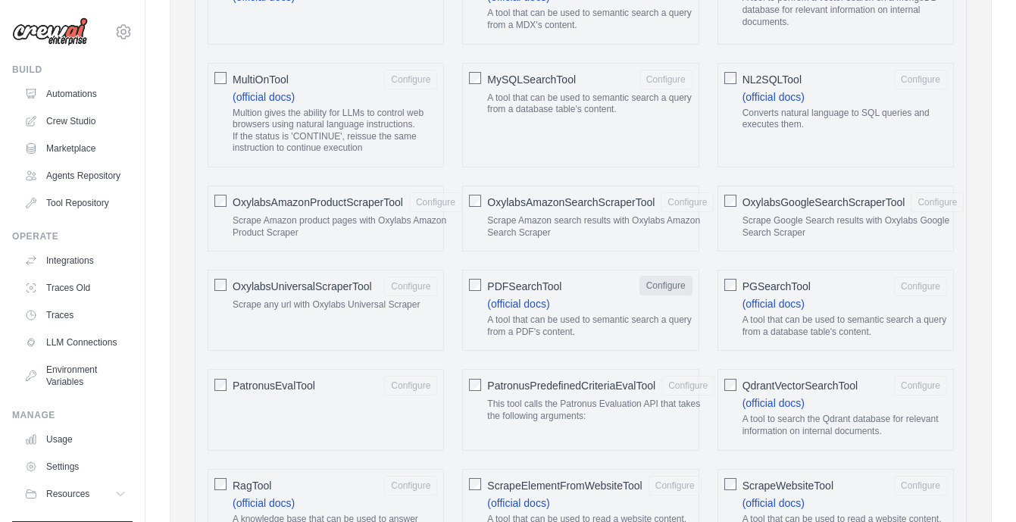
click at [662, 285] on button "Configure" at bounding box center [665, 286] width 53 height 20
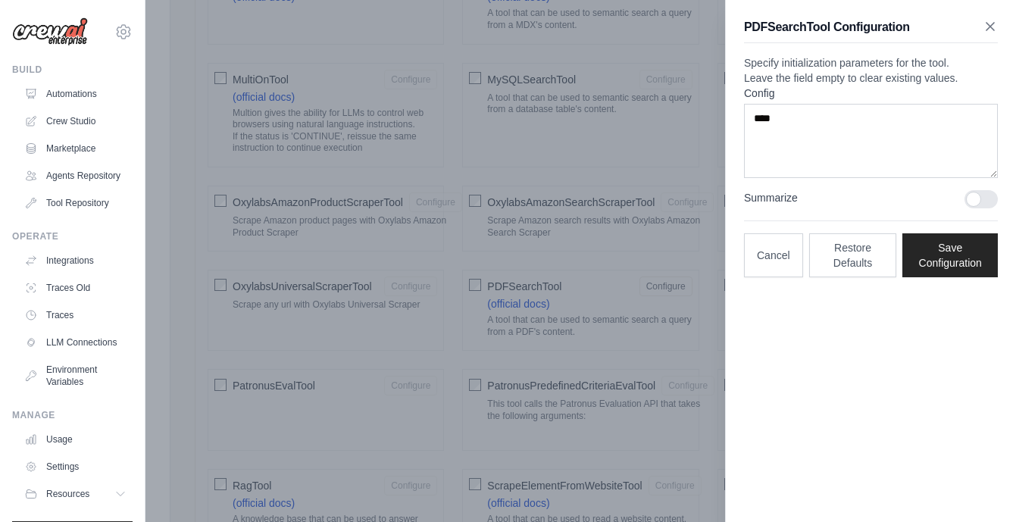
click at [991, 27] on icon "button" at bounding box center [989, 26] width 15 height 15
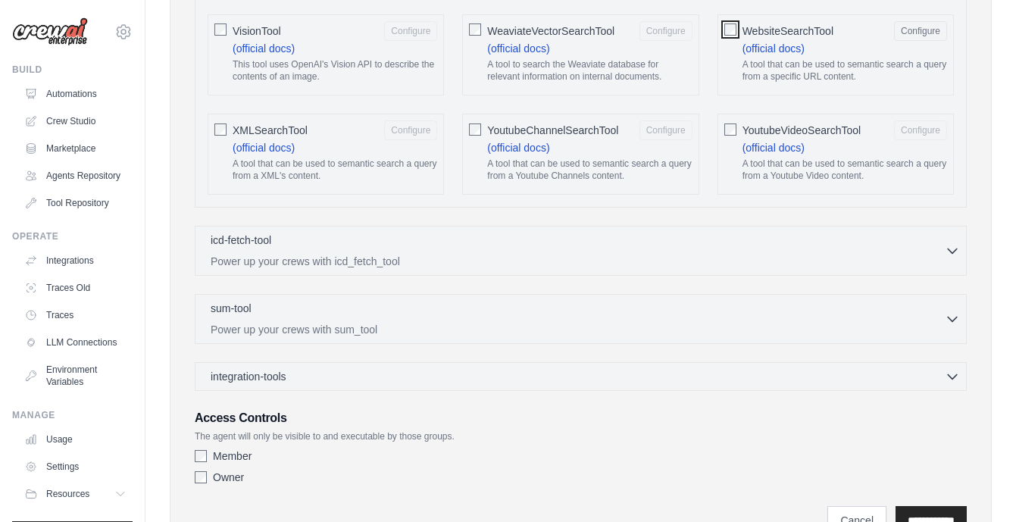
scroll to position [2861, 0]
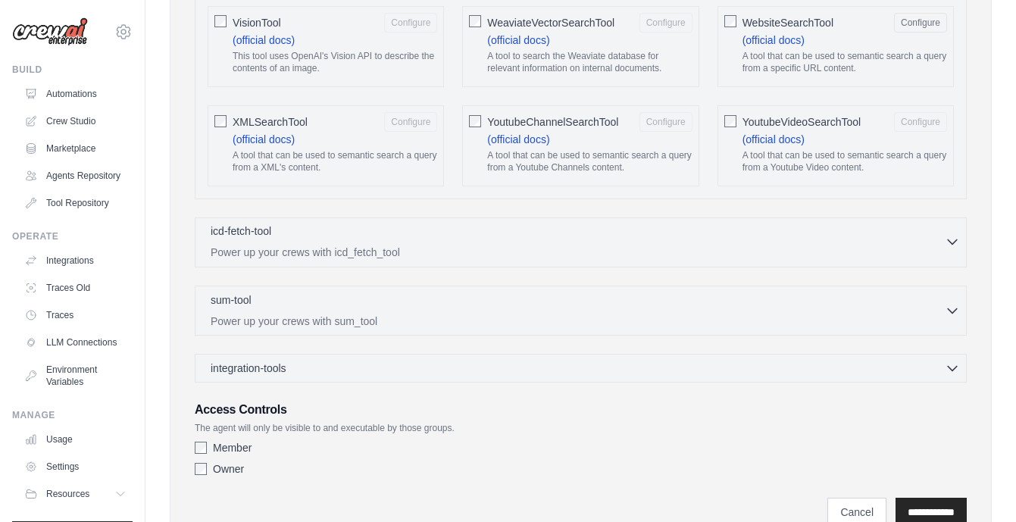
click at [954, 244] on icon "button" at bounding box center [951, 241] width 15 height 15
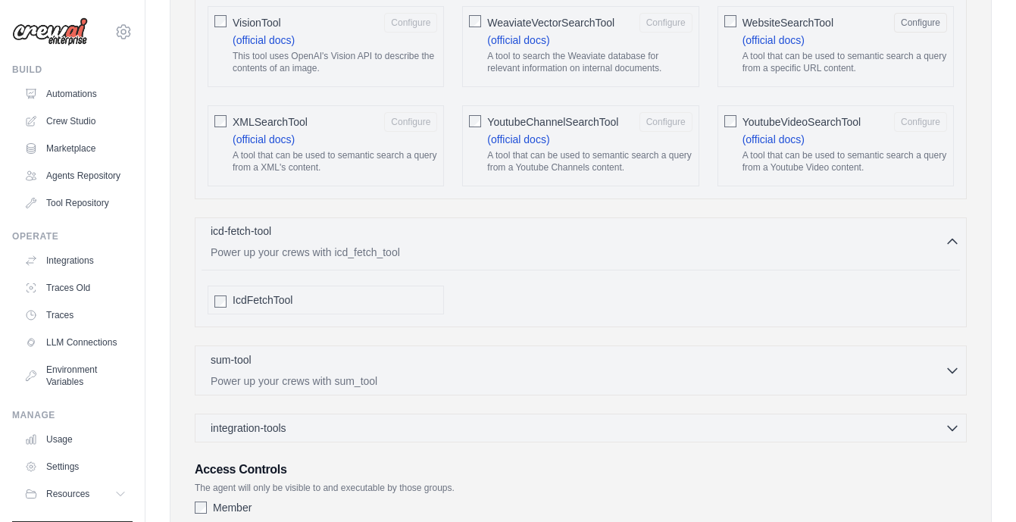
click at [954, 244] on icon "button" at bounding box center [951, 241] width 15 height 15
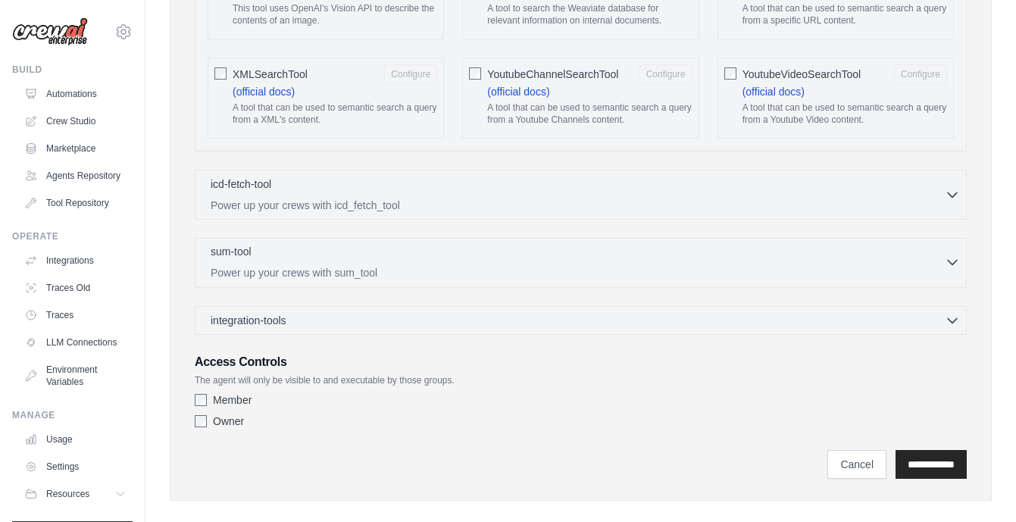
scroll to position [2911, 0]
click at [951, 317] on icon "button" at bounding box center [951, 317] width 15 height 15
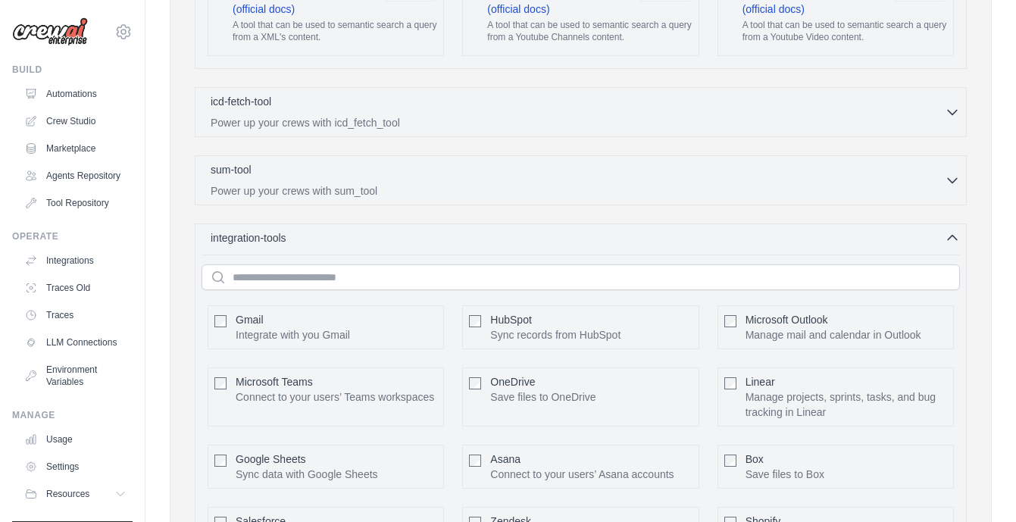
scroll to position [2992, 0]
click at [516, 187] on p "Power up your crews with sum_tool" at bounding box center [578, 189] width 734 height 15
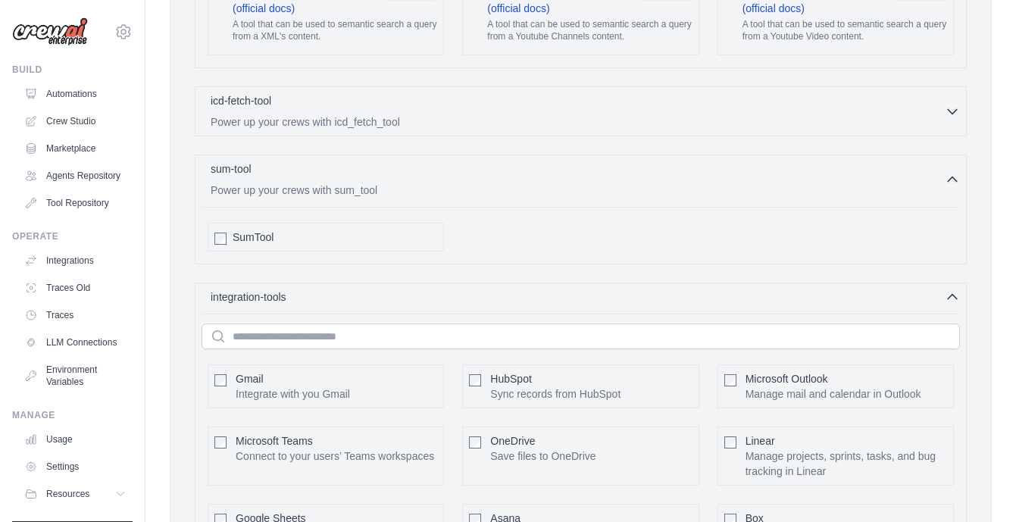
click at [226, 240] on div "SumTool" at bounding box center [325, 237] width 236 height 29
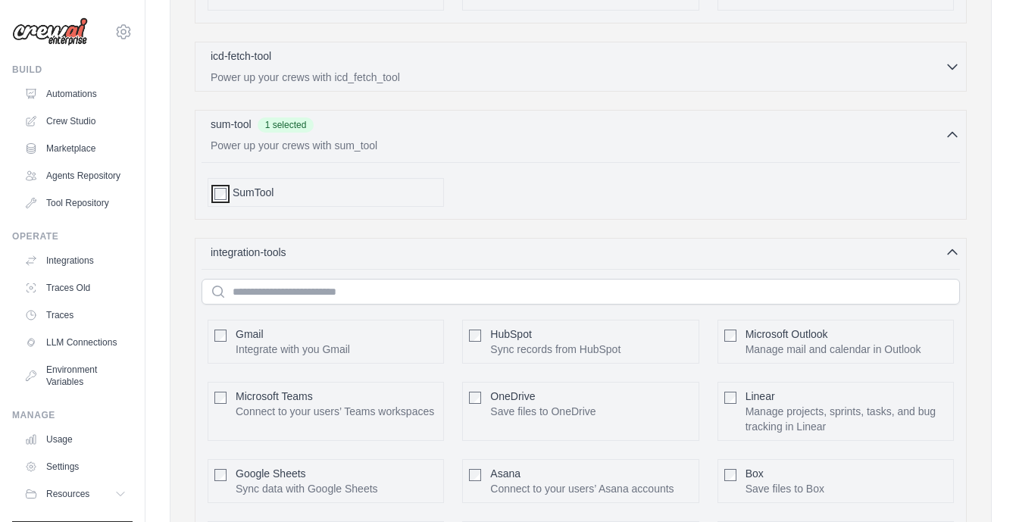
scroll to position [3040, 0]
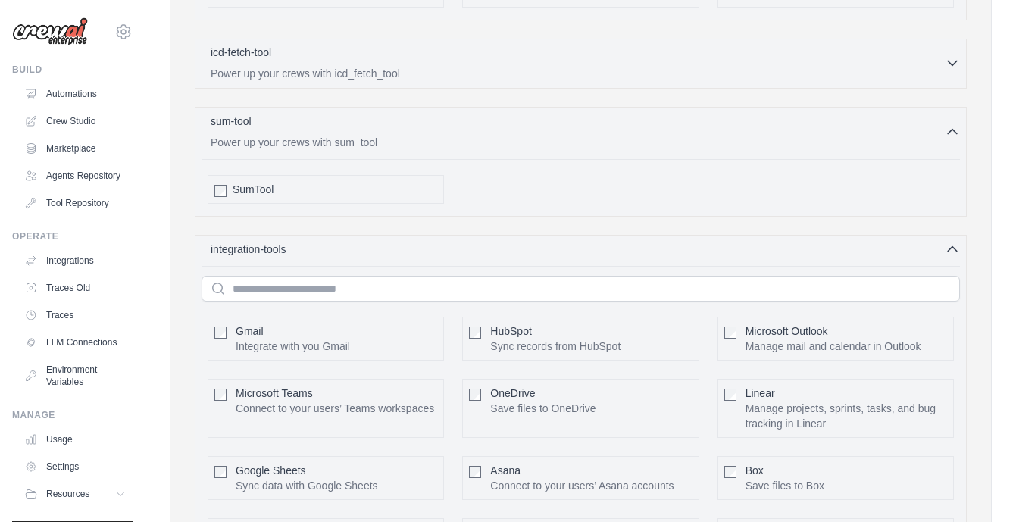
click at [285, 70] on p "Power up your crews with icd_fetch_tool" at bounding box center [578, 73] width 734 height 15
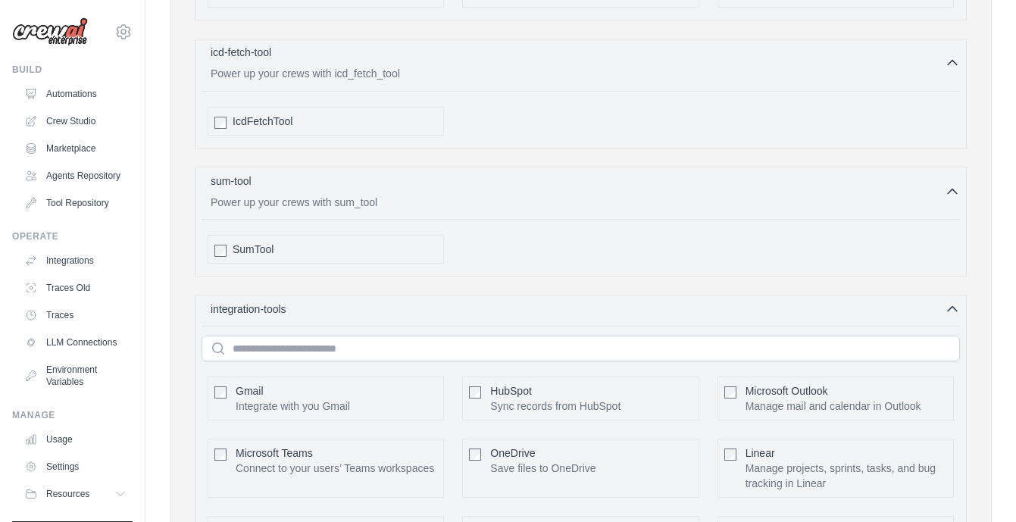
click at [291, 78] on p "Power up your crews with icd_fetch_tool" at bounding box center [578, 73] width 734 height 15
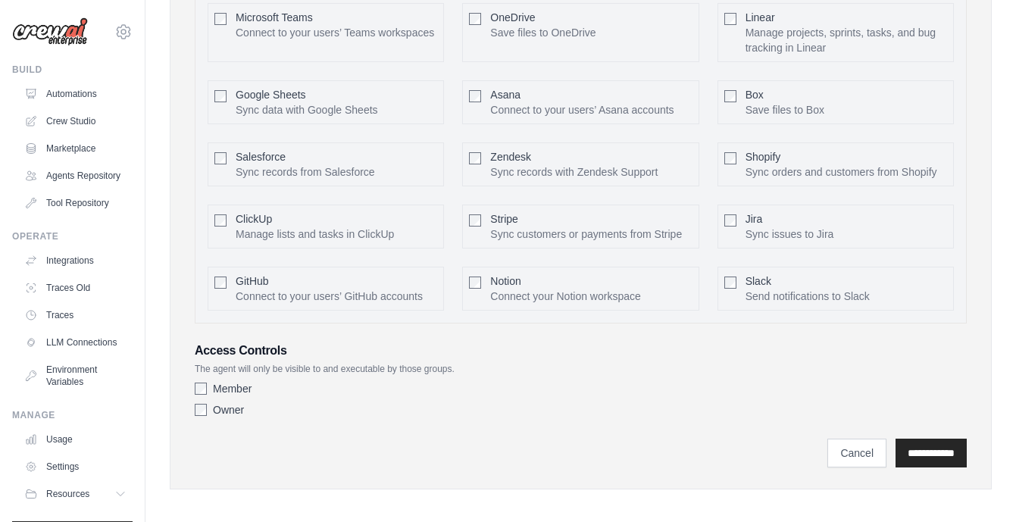
scroll to position [3422, 0]
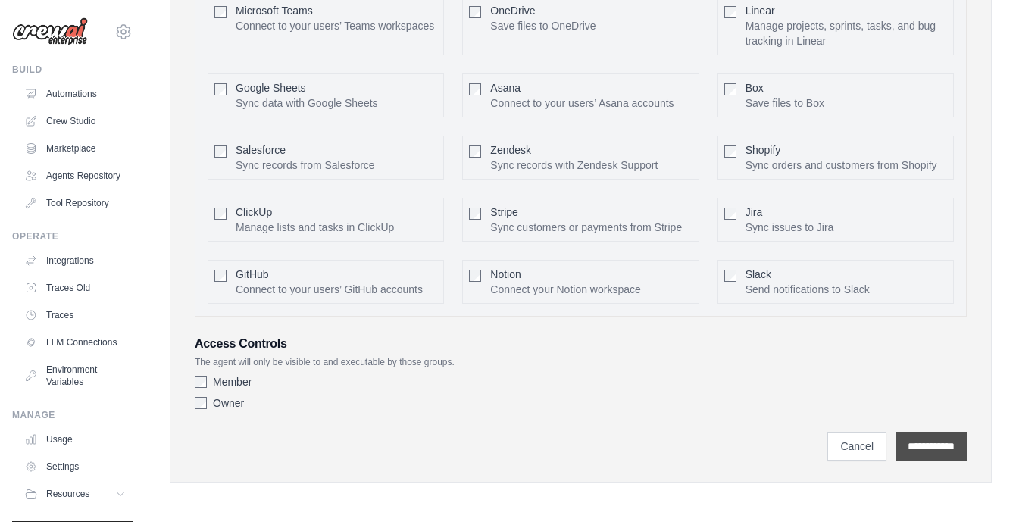
click at [920, 440] on input "**********" at bounding box center [930, 446] width 71 height 29
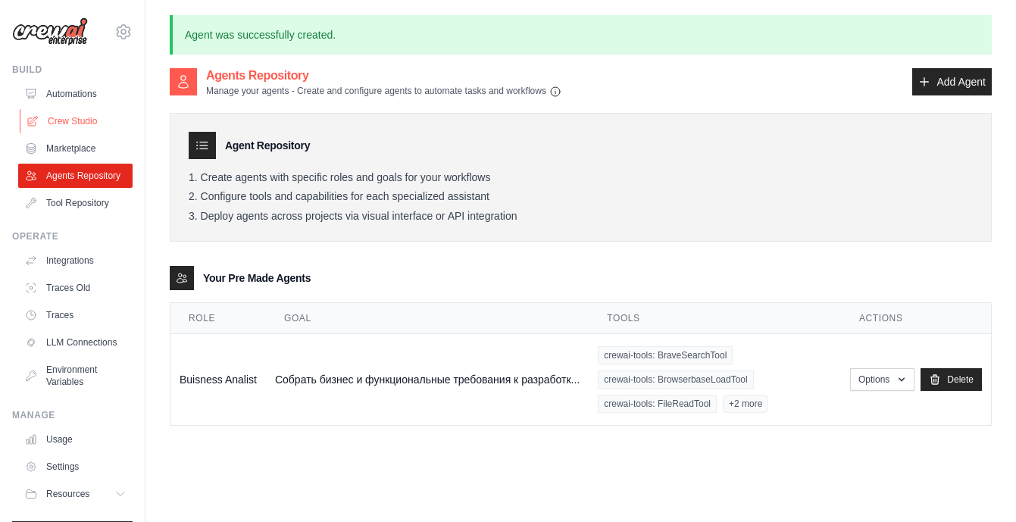
click at [81, 122] on link "Crew Studio" at bounding box center [77, 121] width 114 height 24
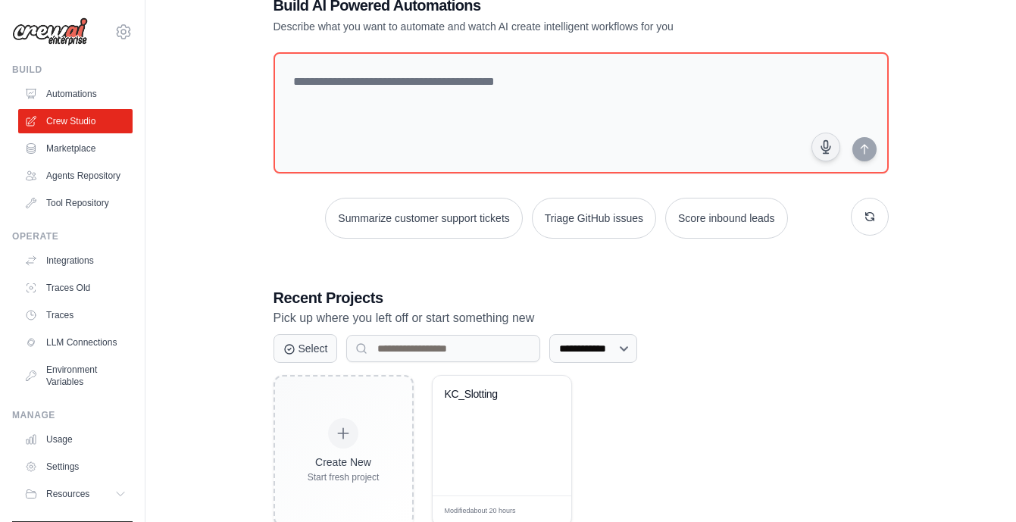
scroll to position [58, 0]
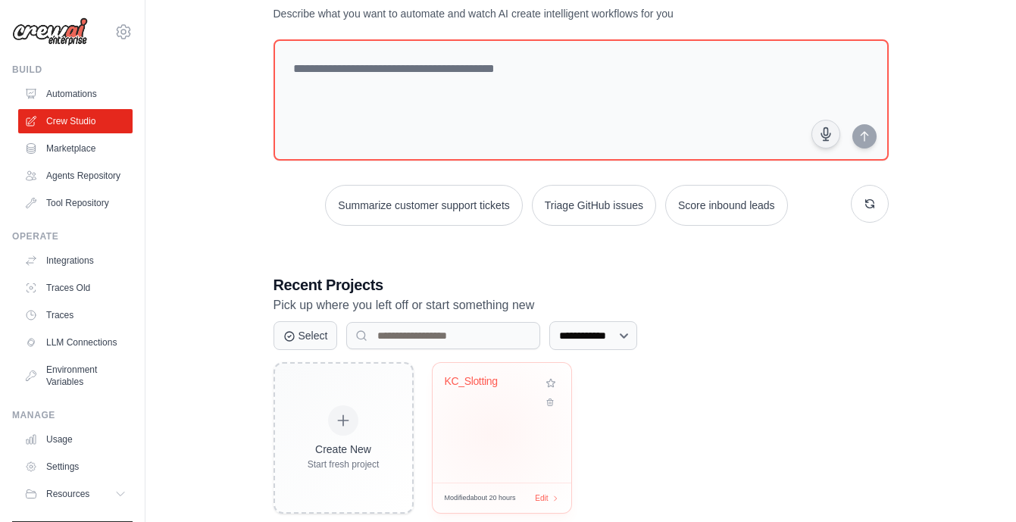
click at [492, 434] on div "KC_Slotting" at bounding box center [501, 423] width 139 height 120
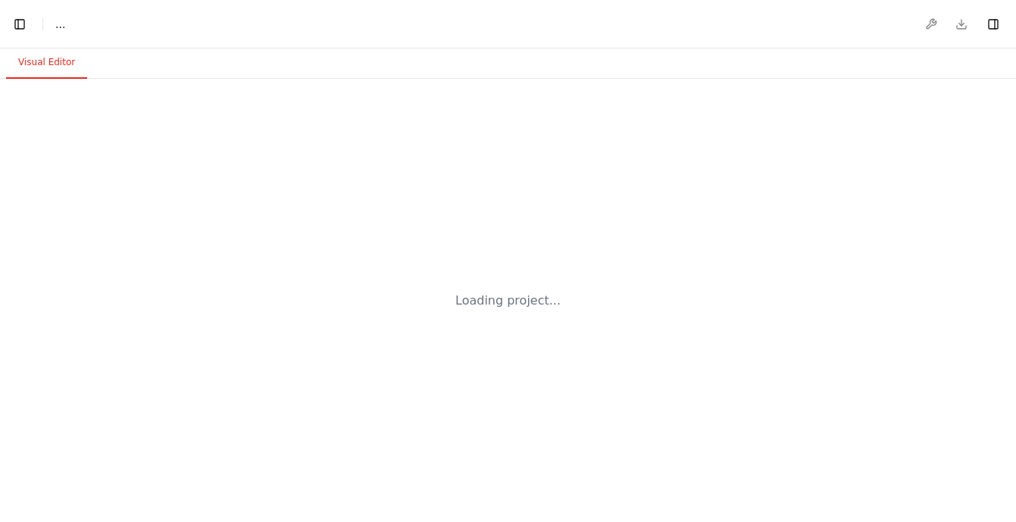
select select "****"
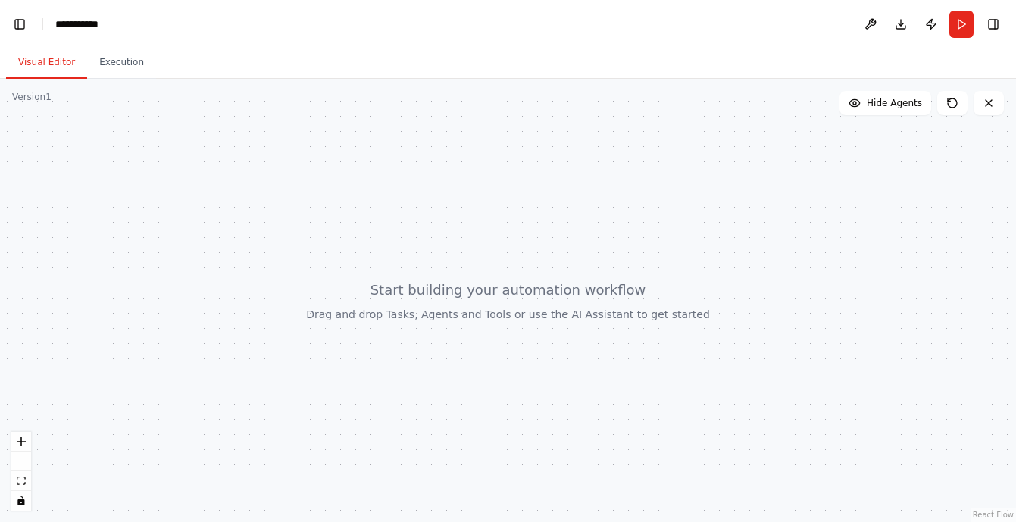
scroll to position [9538, 0]
click at [928, 27] on button "Publish" at bounding box center [931, 24] width 24 height 27
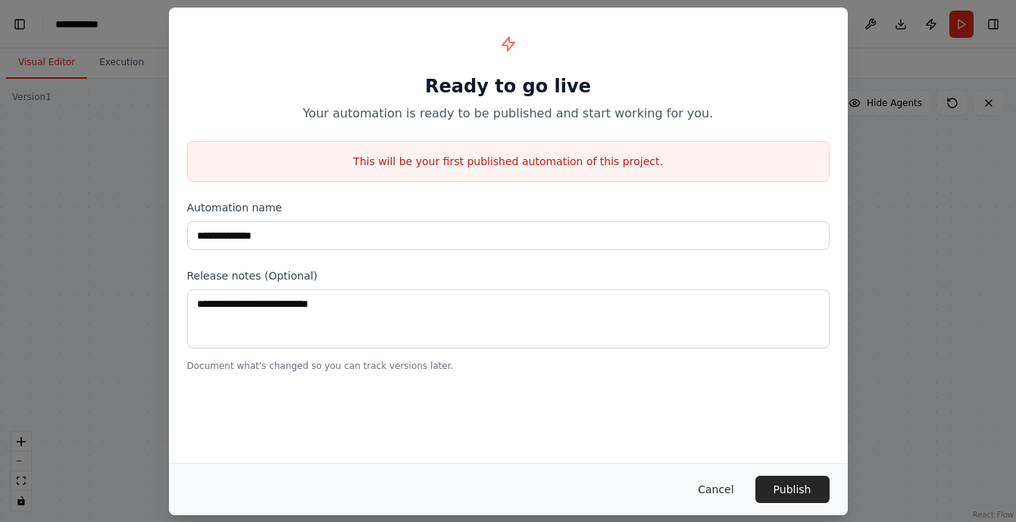
click at [713, 495] on button "Cancel" at bounding box center [715, 489] width 60 height 27
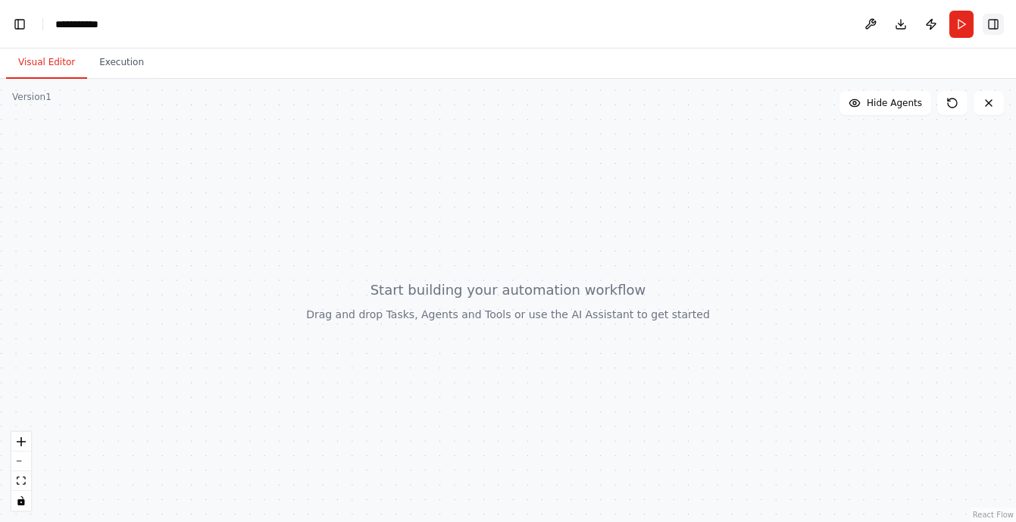
click at [1001, 26] on button "Toggle Right Sidebar" at bounding box center [992, 24] width 21 height 21
click at [997, 25] on button "Toggle Right Sidebar" at bounding box center [992, 24] width 21 height 21
click at [20, 444] on icon "zoom in" at bounding box center [21, 441] width 9 height 9
click at [20, 20] on button "Toggle Left Sidebar" at bounding box center [19, 24] width 21 height 21
click at [944, 26] on button "Run" at bounding box center [947, 24] width 51 height 27
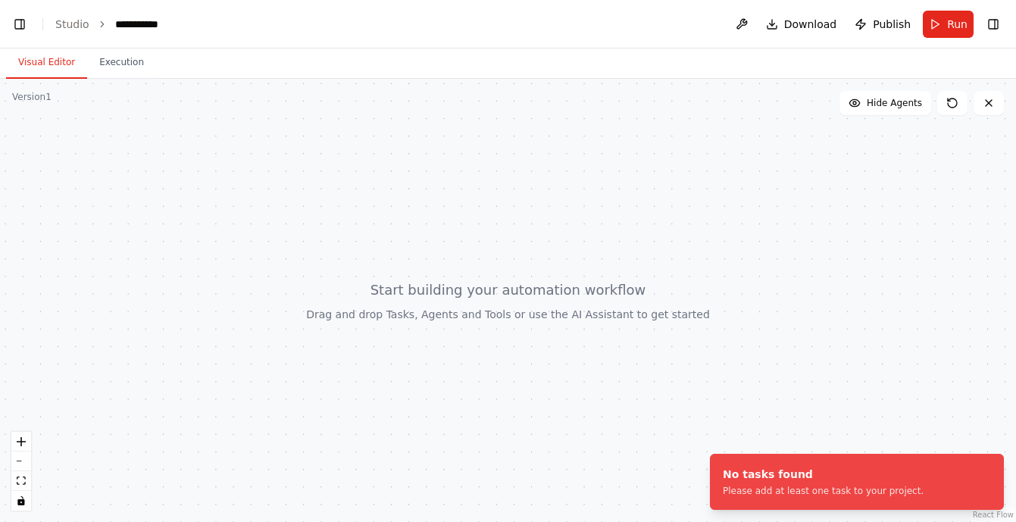
click at [577, 242] on div at bounding box center [508, 300] width 1016 height 443
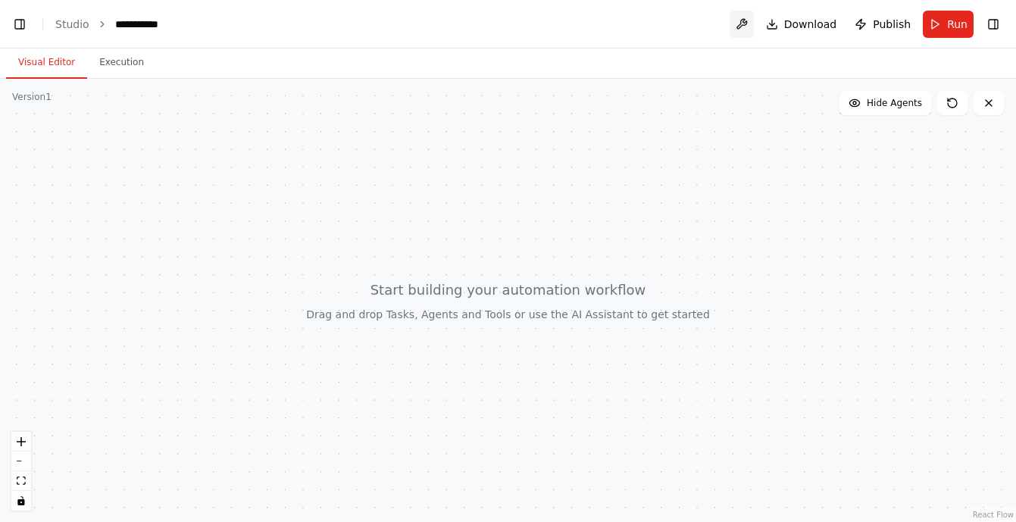
click at [742, 26] on button at bounding box center [741, 24] width 24 height 27
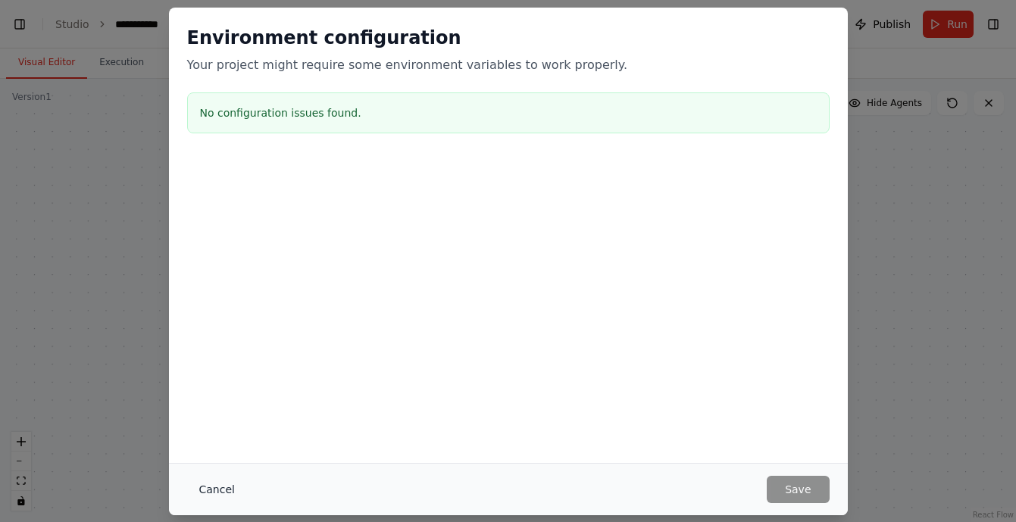
click at [222, 488] on button "Cancel" at bounding box center [217, 489] width 60 height 27
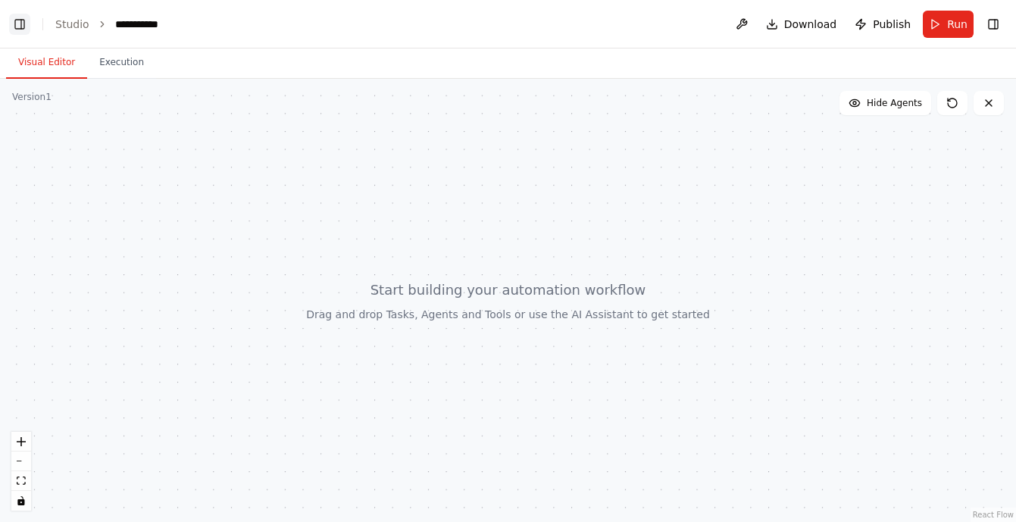
click at [20, 27] on button "Toggle Left Sidebar" at bounding box center [19, 24] width 21 height 21
click at [105, 23] on div "**********" at bounding box center [84, 24] width 59 height 15
click at [89, 27] on div "**********" at bounding box center [112, 24] width 114 height 15
click at [17, 28] on button "Toggle Left Sidebar" at bounding box center [19, 24] width 21 height 21
click at [990, 515] on link "React Flow" at bounding box center [992, 514] width 41 height 8
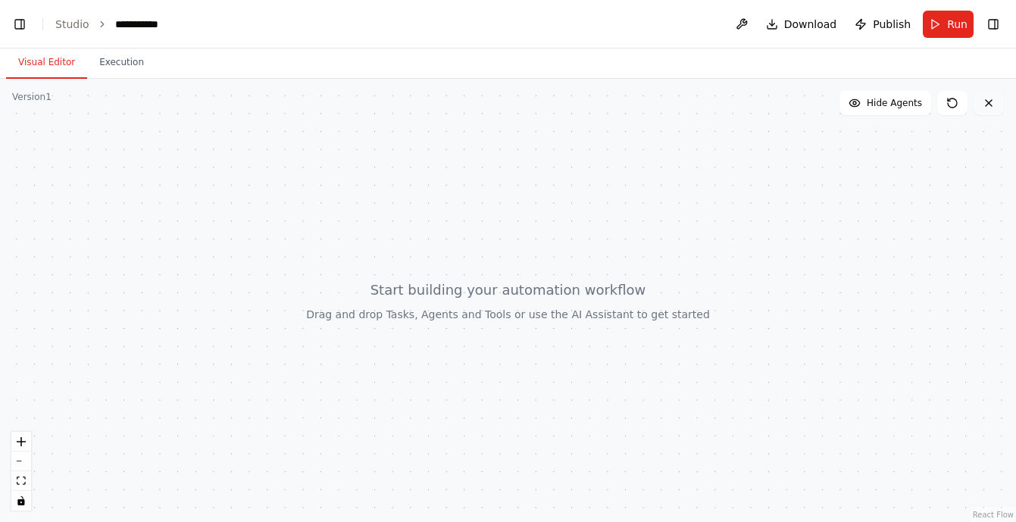
click at [993, 103] on icon at bounding box center [988, 103] width 12 height 12
click at [984, 105] on icon at bounding box center [988, 103] width 12 height 12
click at [988, 105] on icon at bounding box center [988, 103] width 12 height 12
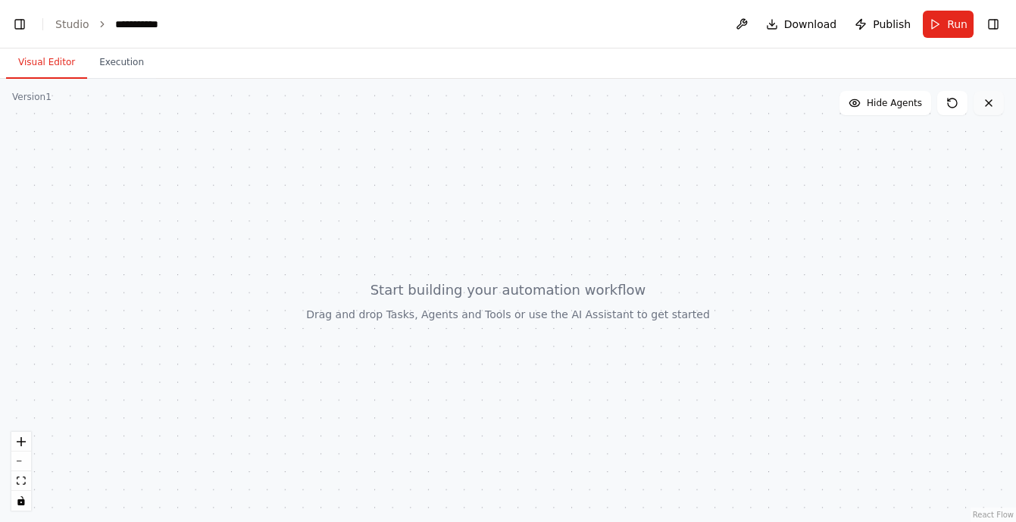
click at [988, 105] on icon at bounding box center [988, 103] width 12 height 12
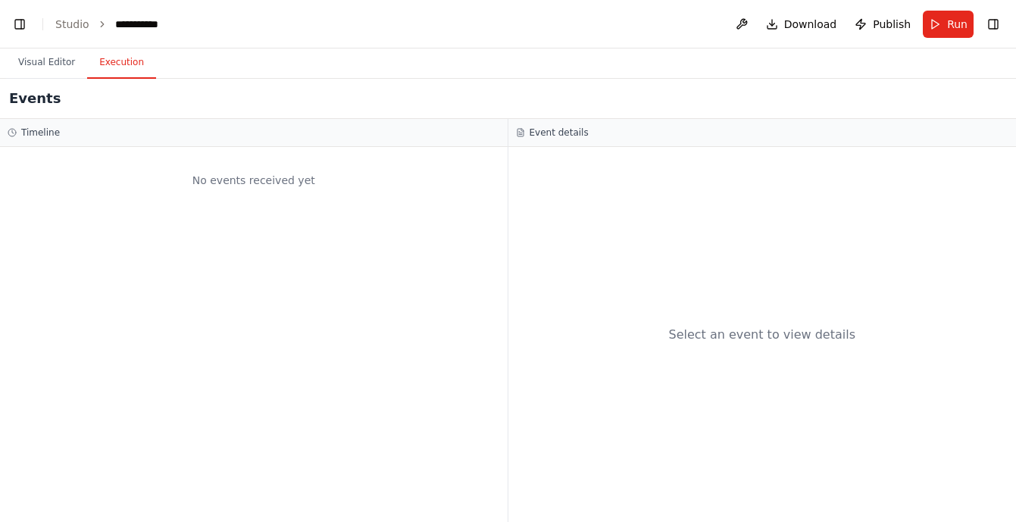
click at [128, 67] on button "Execution" at bounding box center [121, 63] width 69 height 32
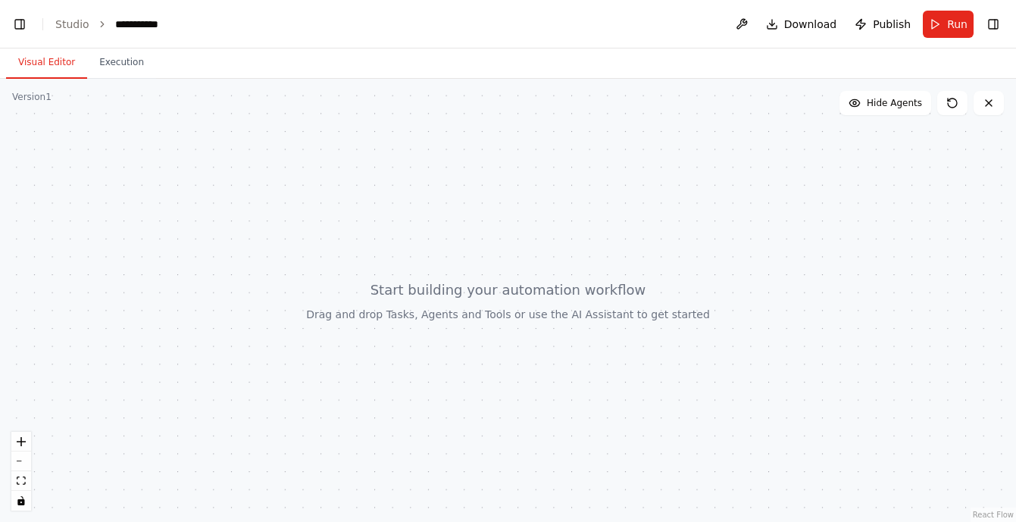
click at [57, 61] on button "Visual Editor" at bounding box center [46, 63] width 81 height 32
click at [21, 501] on icon "toggle interactivity" at bounding box center [20, 500] width 7 height 9
click at [427, 295] on div at bounding box center [508, 300] width 1016 height 443
click at [427, 289] on div at bounding box center [508, 300] width 1016 height 443
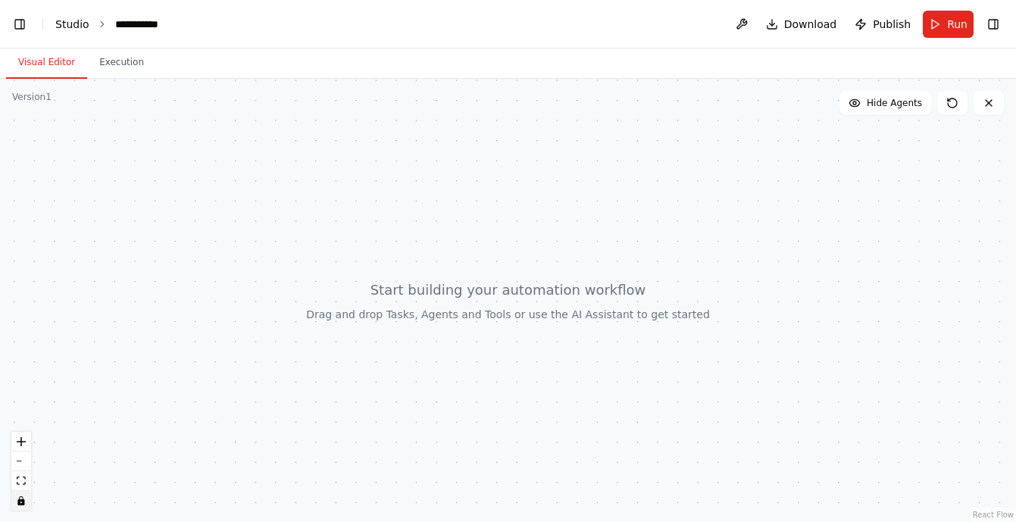
click at [76, 24] on link "Studio" at bounding box center [72, 24] width 34 height 12
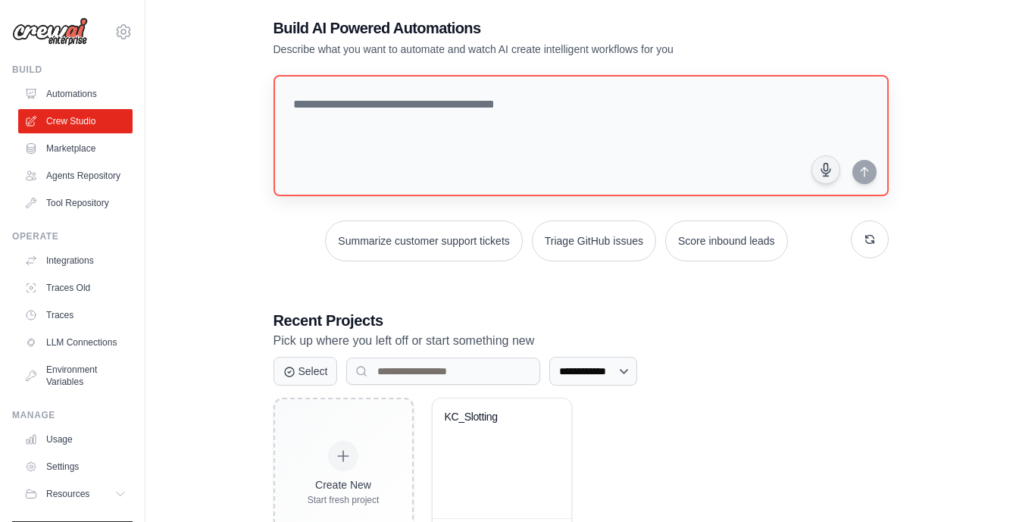
scroll to position [23, 0]
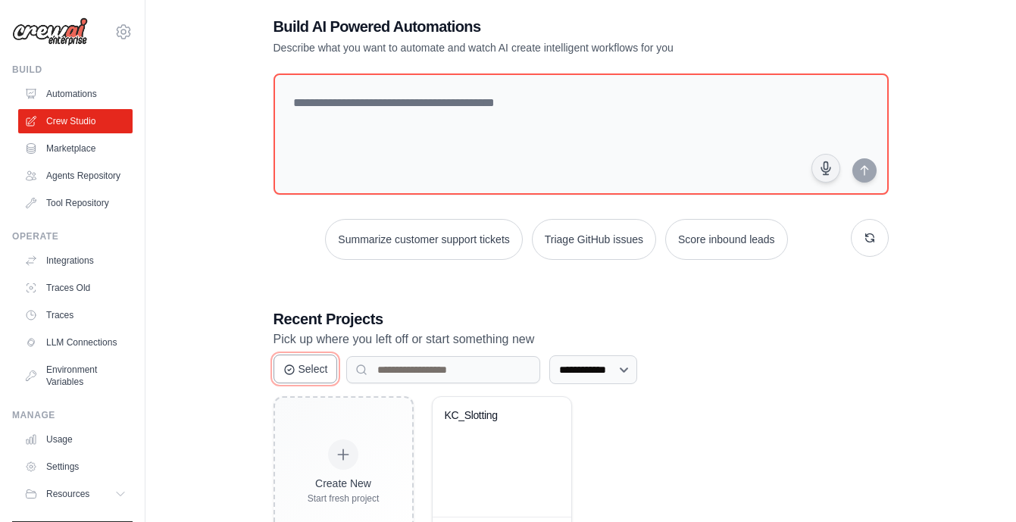
click at [301, 367] on button "Select" at bounding box center [305, 368] width 64 height 29
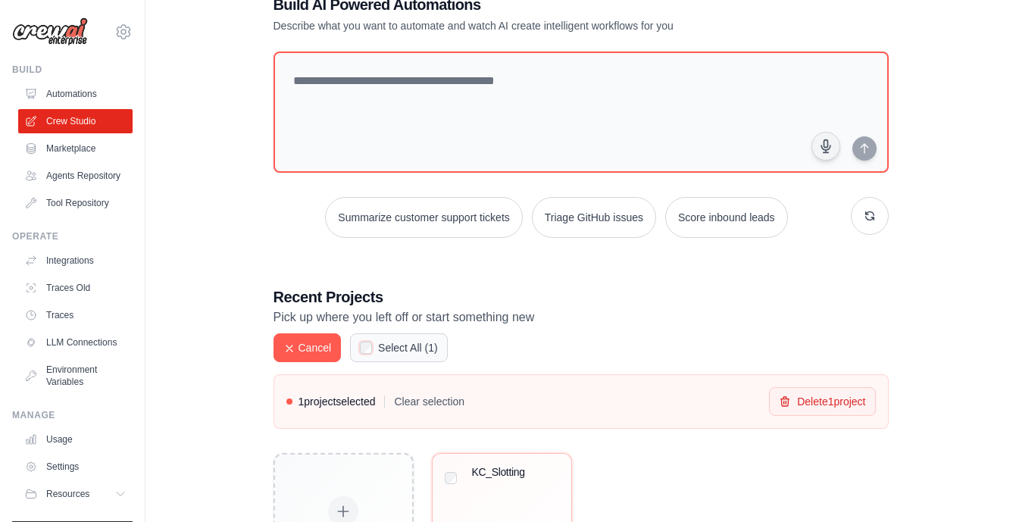
scroll to position [46, 0]
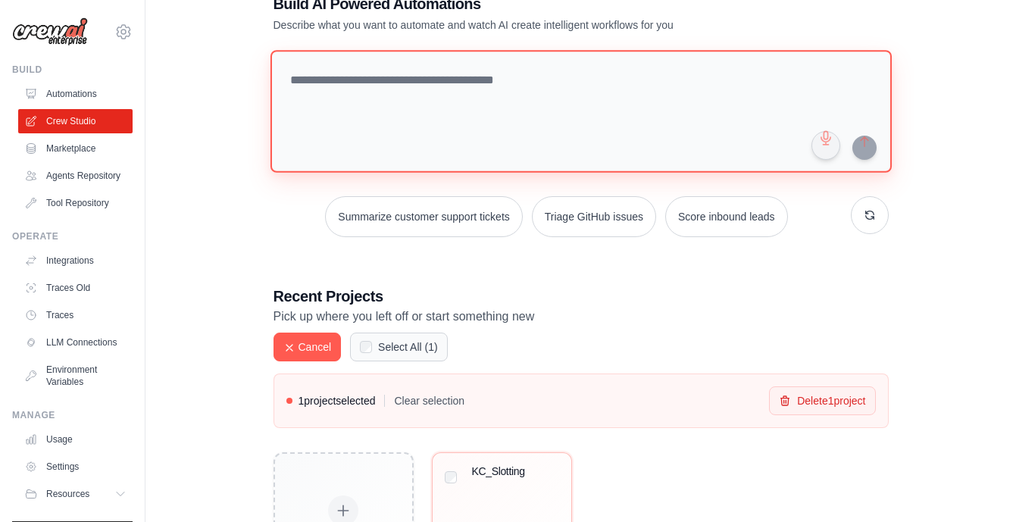
click at [379, 84] on textarea at bounding box center [580, 111] width 621 height 123
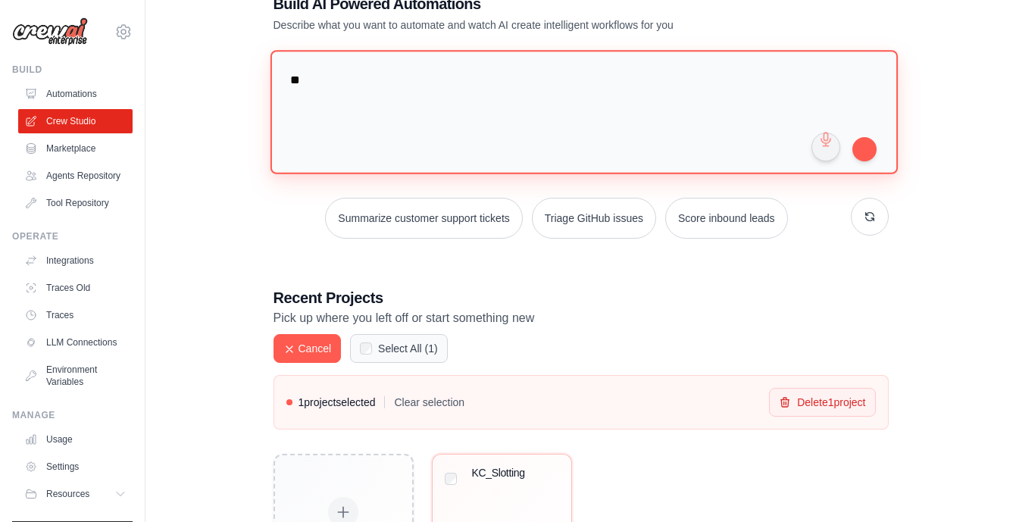
type textarea "*"
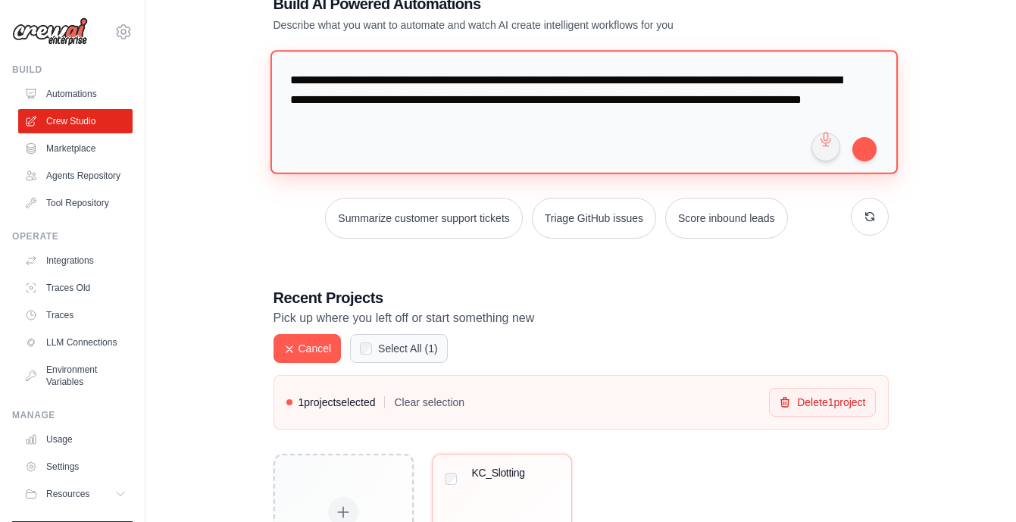
click at [580, 116] on textarea "**********" at bounding box center [583, 111] width 627 height 123
click at [681, 121] on textarea "**********" at bounding box center [583, 111] width 627 height 123
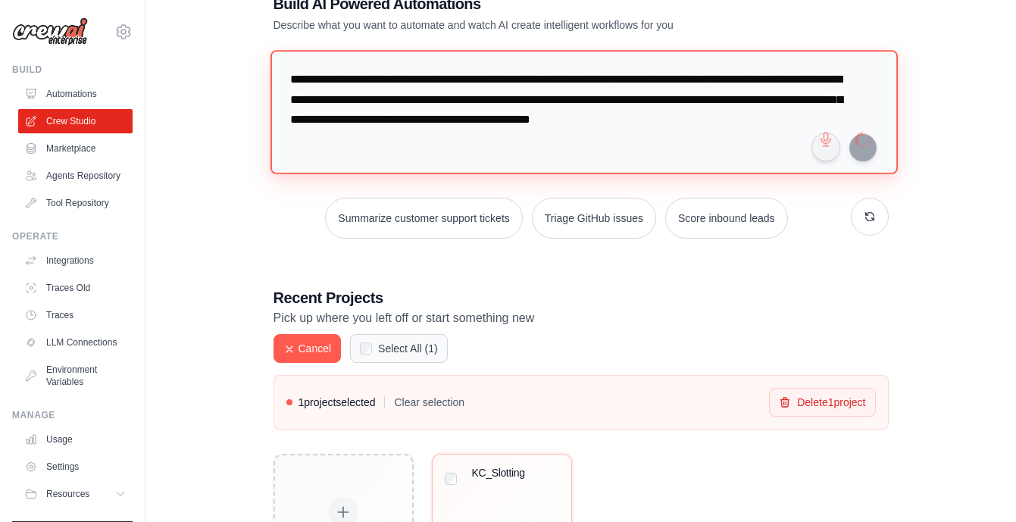
type textarea "**********"
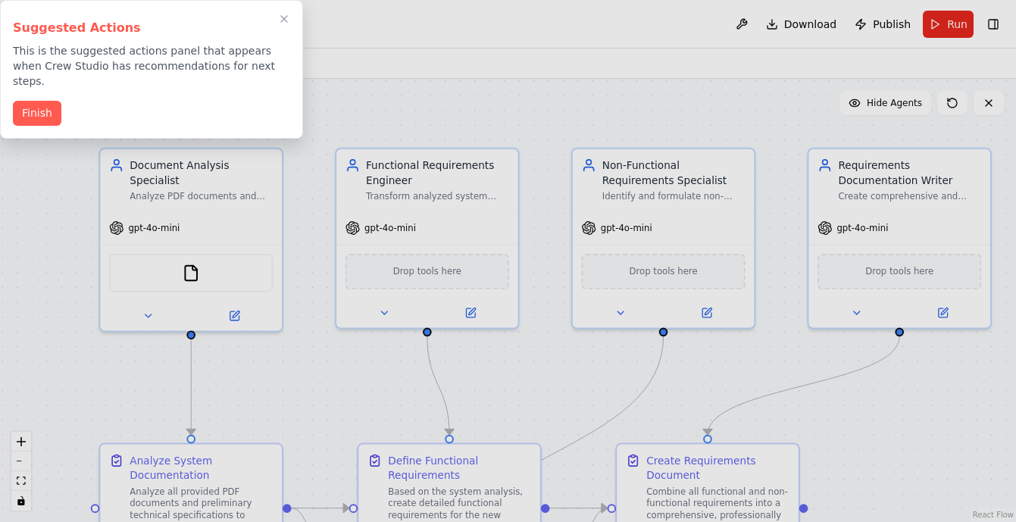
scroll to position [19145, 0]
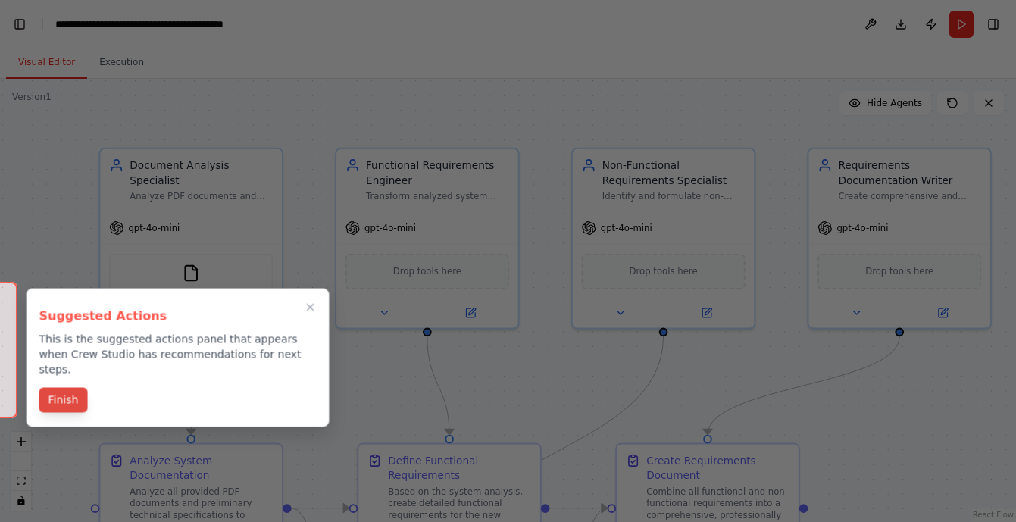
click at [70, 388] on button "Finish" at bounding box center [63, 400] width 48 height 25
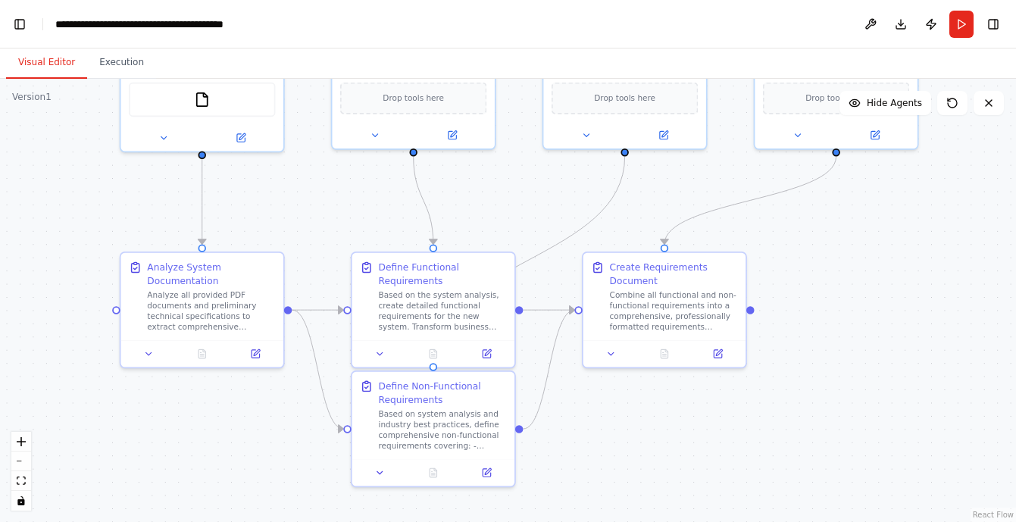
drag, startPoint x: 844, startPoint y: 454, endPoint x: 849, endPoint y: 267, distance: 187.9
click at [849, 267] on div ".deletable-edge-delete-btn { width: 20px; height: 20px; border: 0px solid #ffff…" at bounding box center [508, 300] width 1016 height 443
